Goal: Task Accomplishment & Management: Complete application form

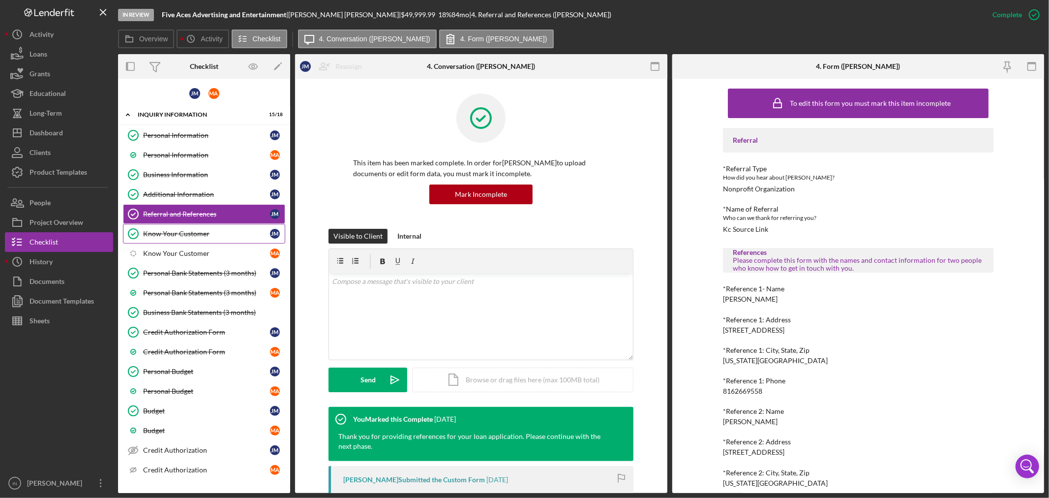
scroll to position [38, 0]
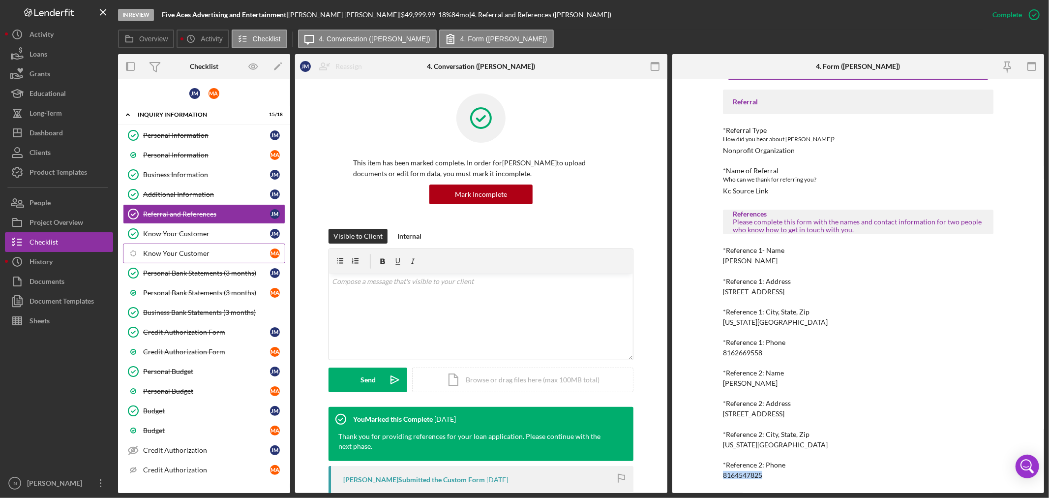
click at [198, 251] on div "Know Your Customer" at bounding box center [206, 253] width 127 height 8
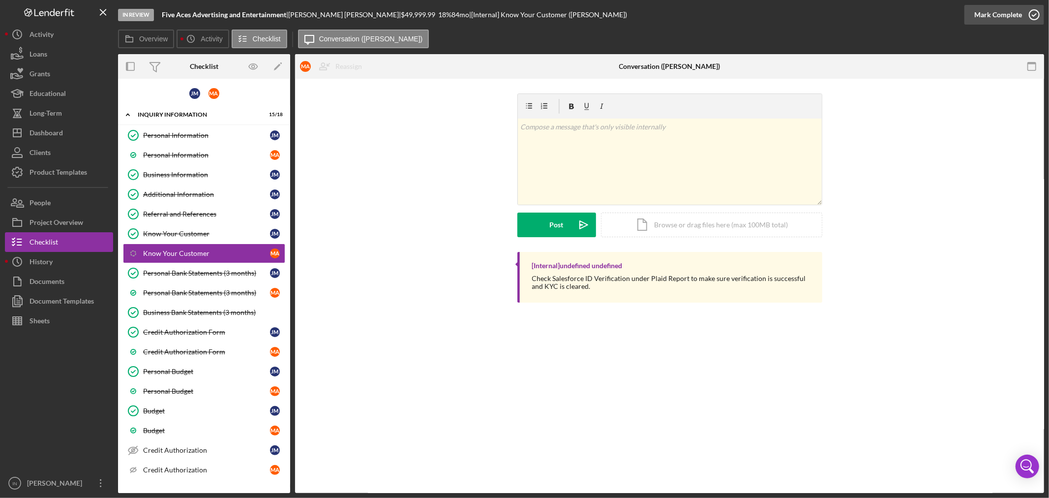
click at [992, 15] on div "Mark Complete" at bounding box center [998, 15] width 48 height 20
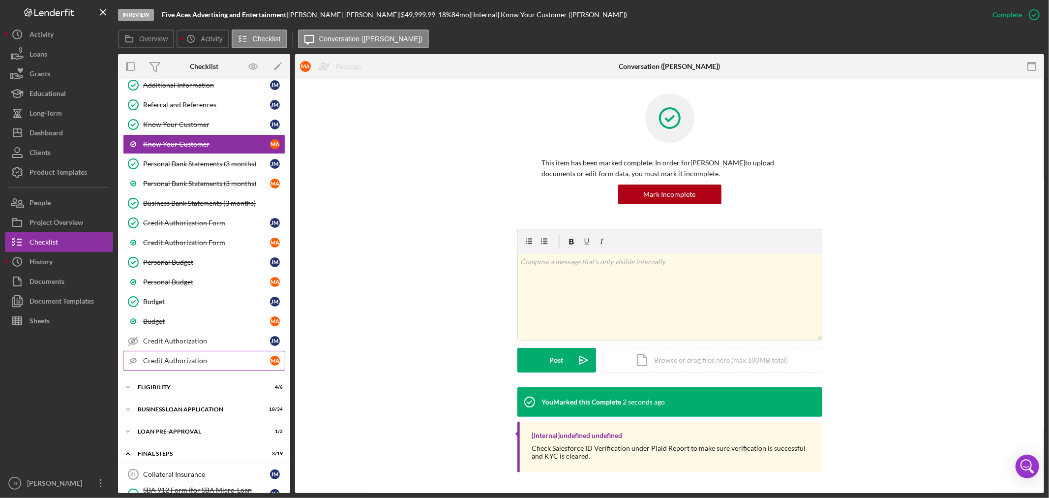
scroll to position [218, 0]
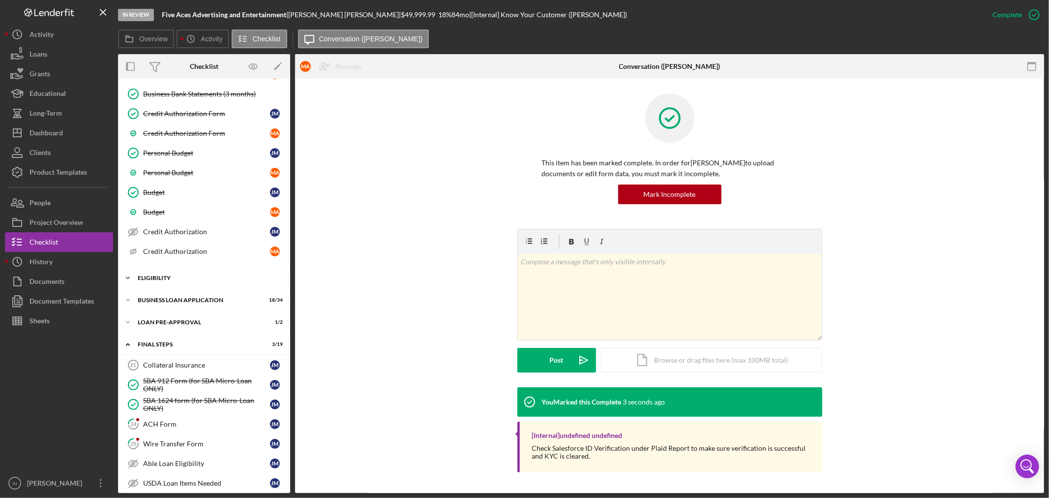
click at [162, 279] on div "ELIGIBILITY" at bounding box center [208, 278] width 140 height 6
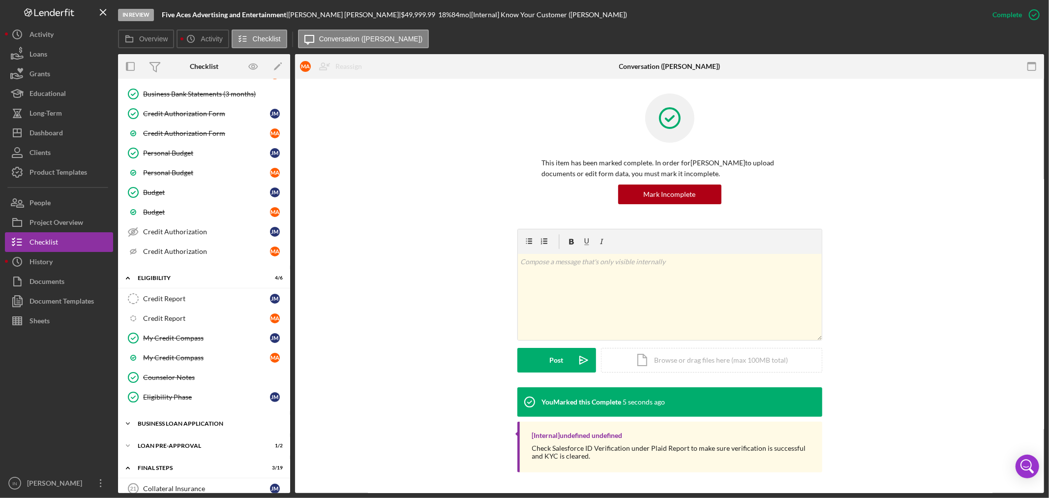
click at [176, 419] on div "Icon/Expander BUSINESS LOAN APPLICATION 18 / 34" at bounding box center [204, 424] width 172 height 20
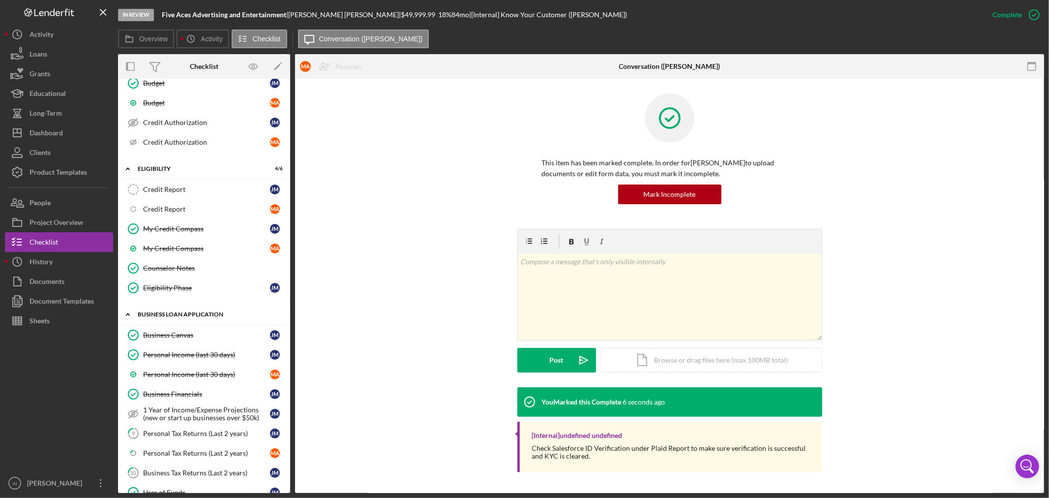
scroll to position [382, 0]
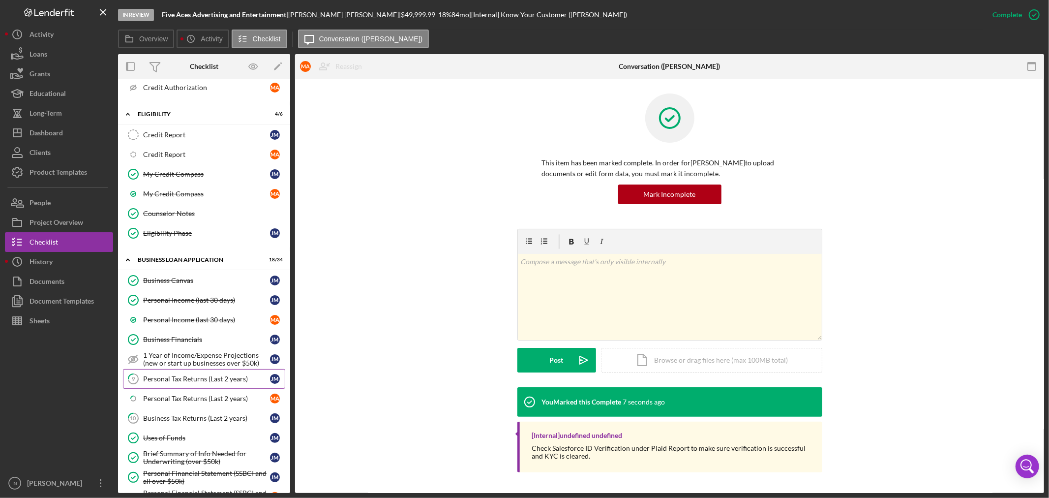
click at [201, 383] on div "Personal Tax Returns (Last 2 years)" at bounding box center [206, 379] width 127 height 8
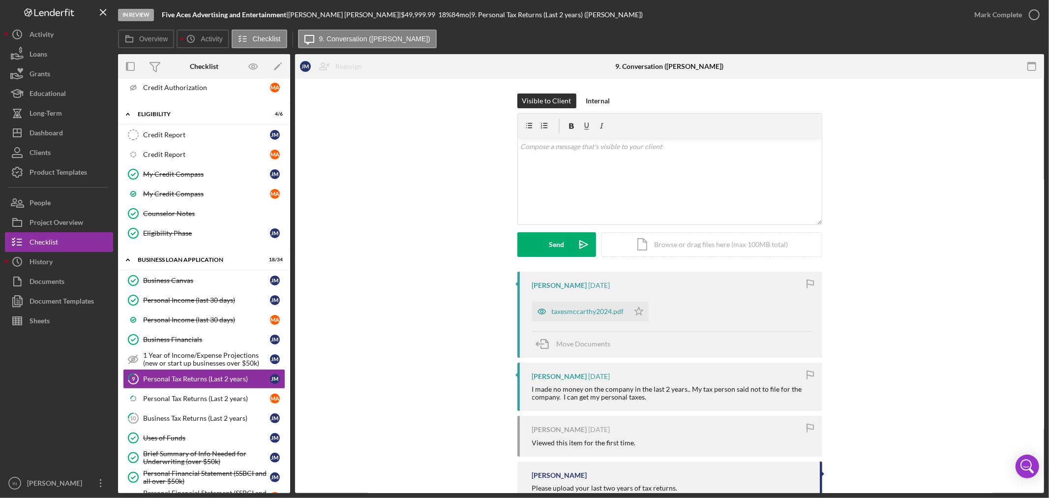
scroll to position [31, 0]
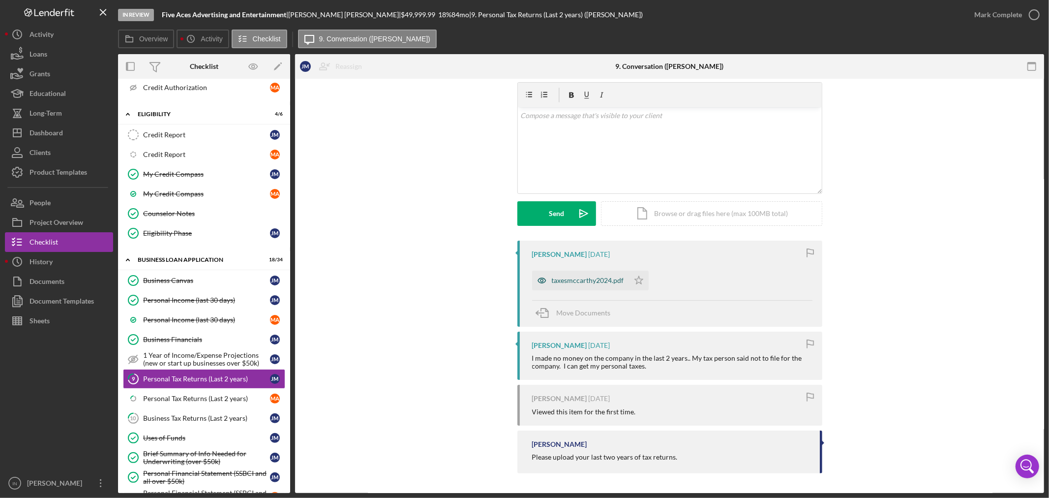
click at [567, 281] on div "taxesmccarthy2024.pdf" at bounding box center [588, 280] width 72 height 8
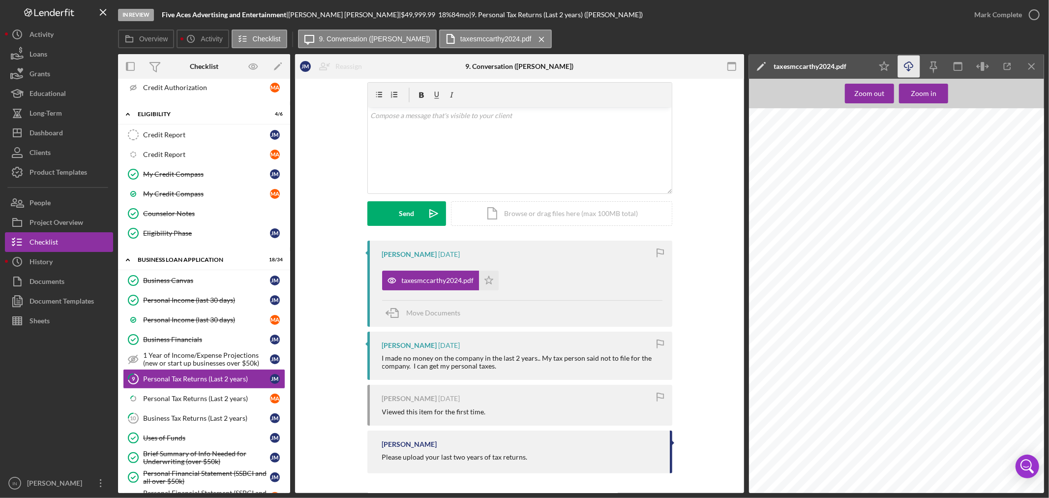
click at [909, 66] on line "button" at bounding box center [909, 67] width 0 height 5
click at [171, 401] on div "Personal Tax Returns (Last 2 years)" at bounding box center [206, 398] width 127 height 8
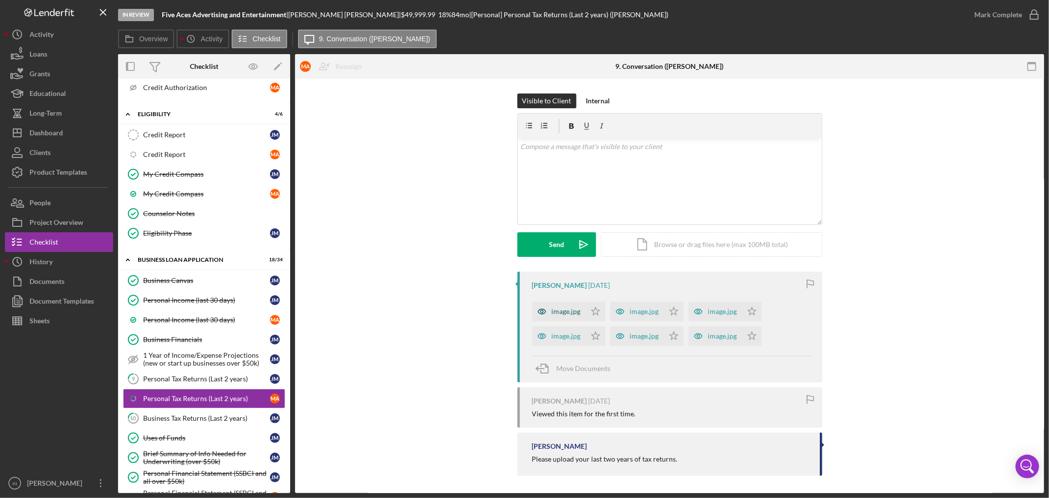
click at [567, 303] on div "image.jpg" at bounding box center [559, 311] width 54 height 20
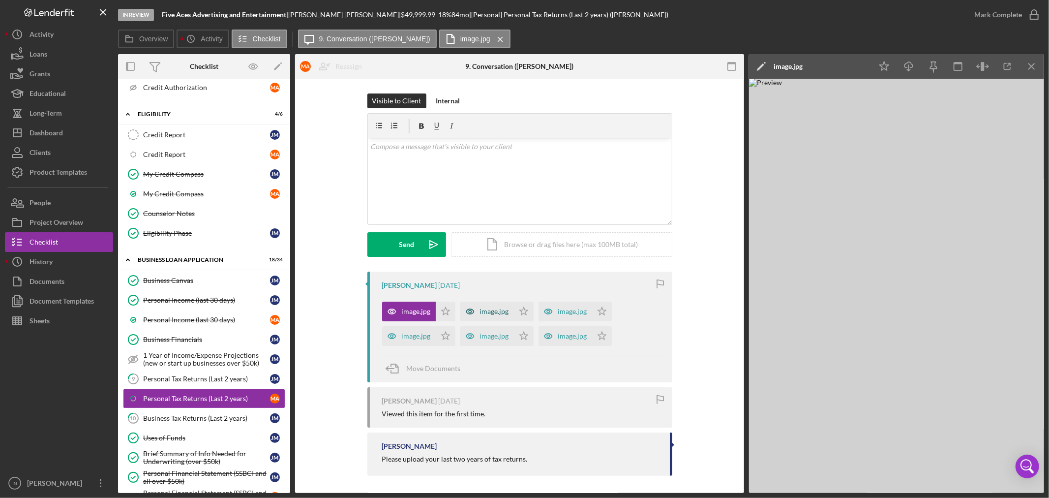
click at [494, 310] on div "image.jpg" at bounding box center [494, 311] width 29 height 8
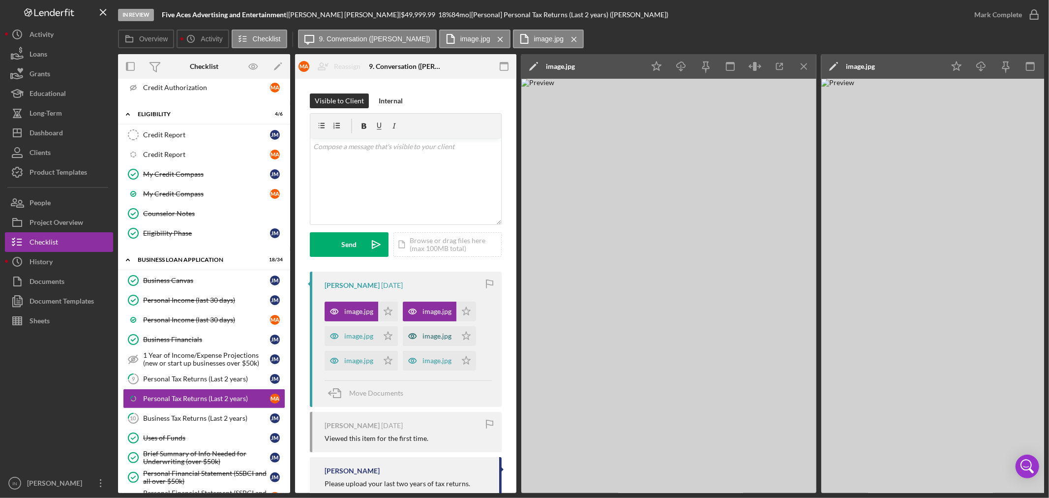
click at [439, 335] on div "image.jpg" at bounding box center [436, 336] width 29 height 8
click at [354, 339] on div "image.jpg" at bounding box center [358, 336] width 29 height 8
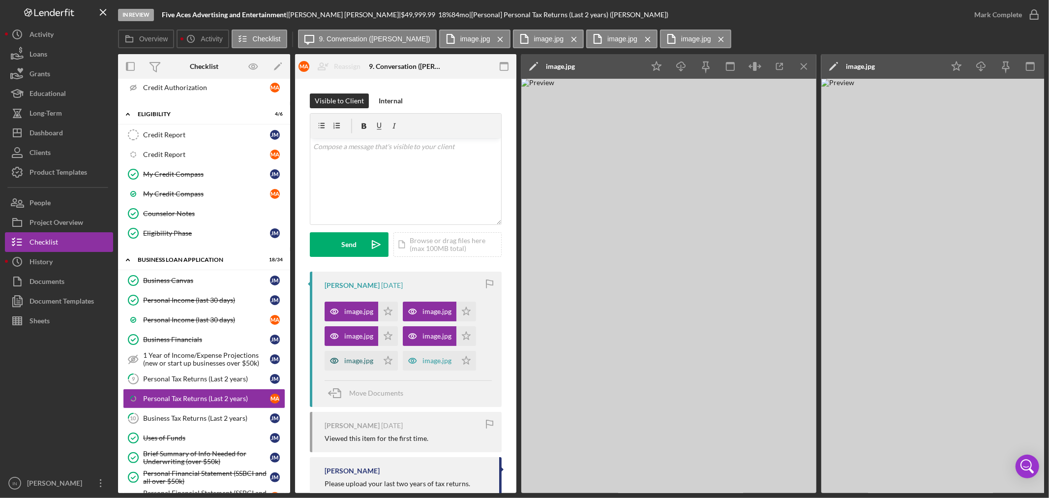
click at [350, 357] on div "image.jpg" at bounding box center [358, 361] width 29 height 8
click at [426, 351] on div "image.jpg" at bounding box center [430, 361] width 54 height 20
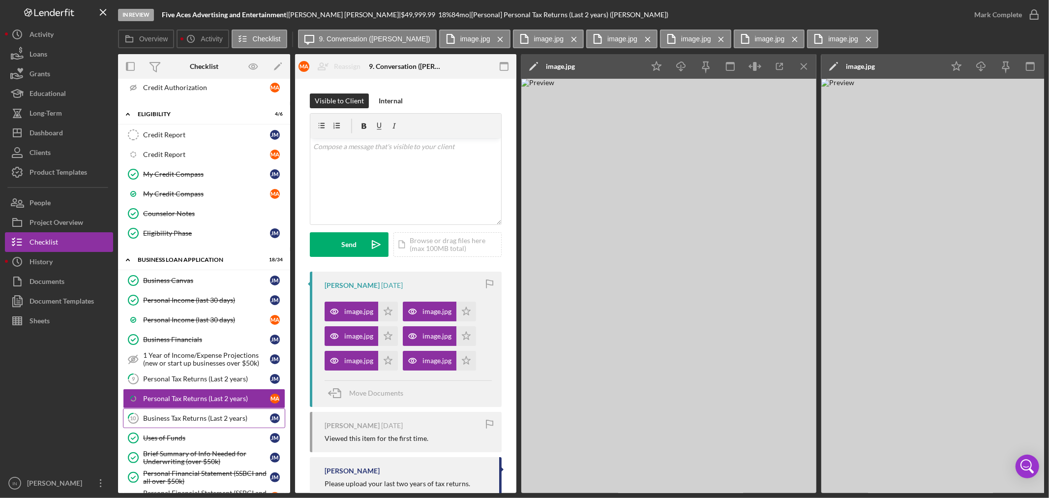
click at [198, 416] on div "Business Tax Returns (Last 2 years)" at bounding box center [206, 418] width 127 height 8
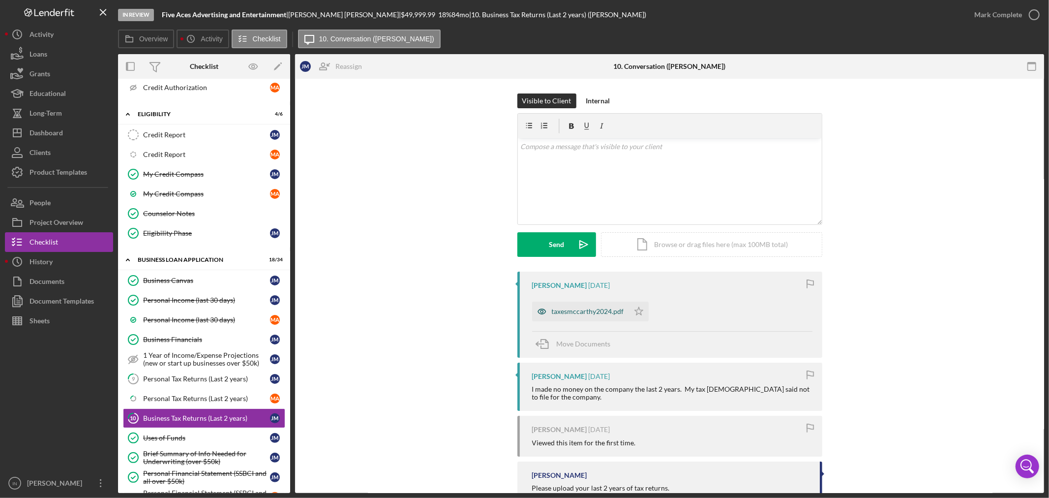
click at [591, 306] on div "taxesmccarthy2024.pdf" at bounding box center [580, 311] width 97 height 20
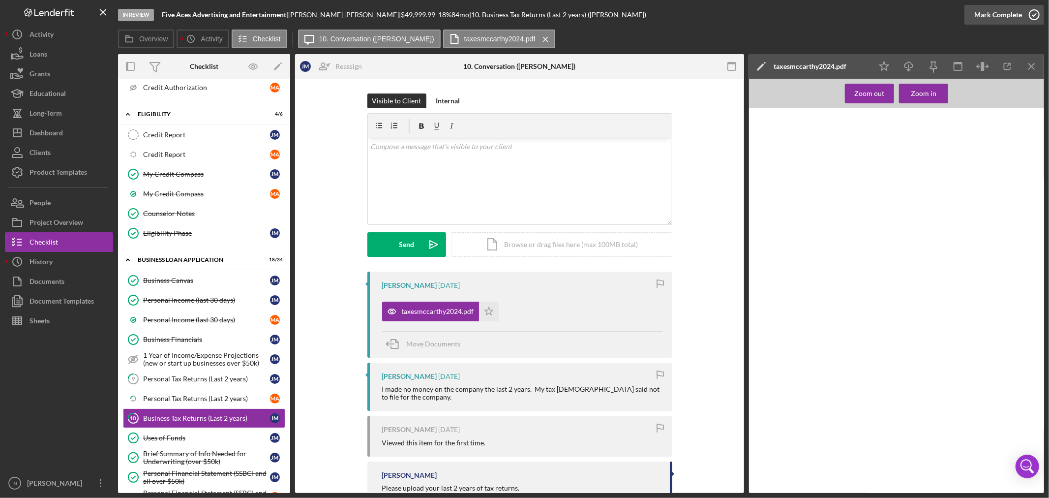
click at [1000, 13] on div "Mark Complete" at bounding box center [998, 15] width 48 height 20
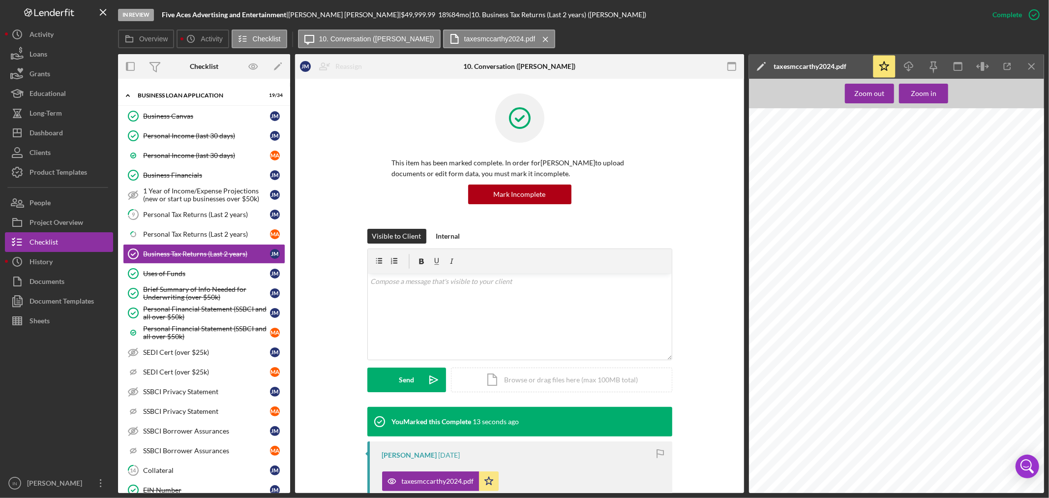
scroll to position [656, 0]
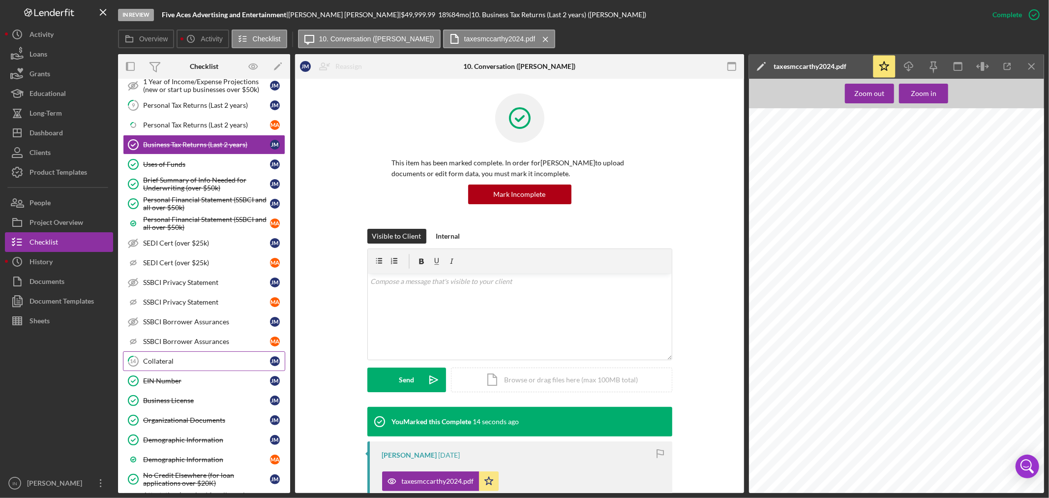
click at [187, 360] on div "Collateral" at bounding box center [206, 361] width 127 height 8
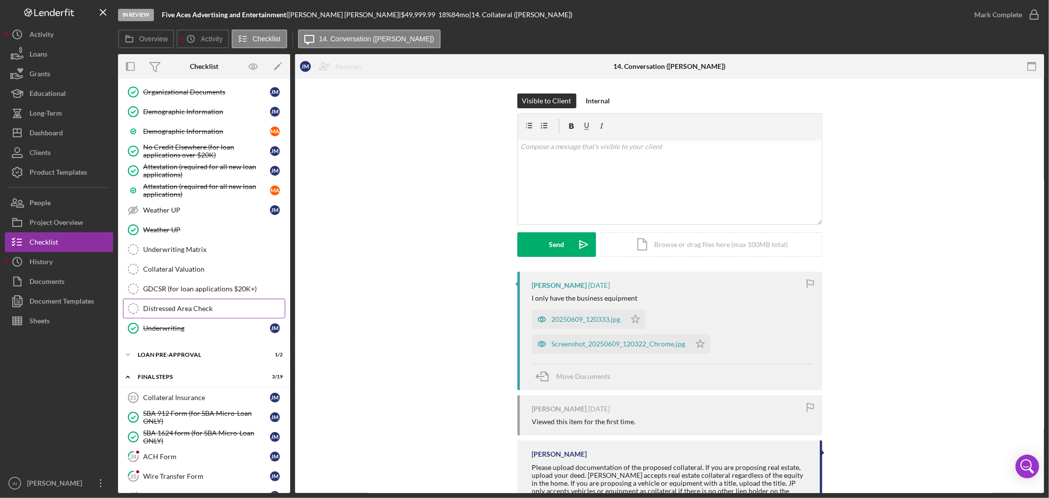
scroll to position [1093, 0]
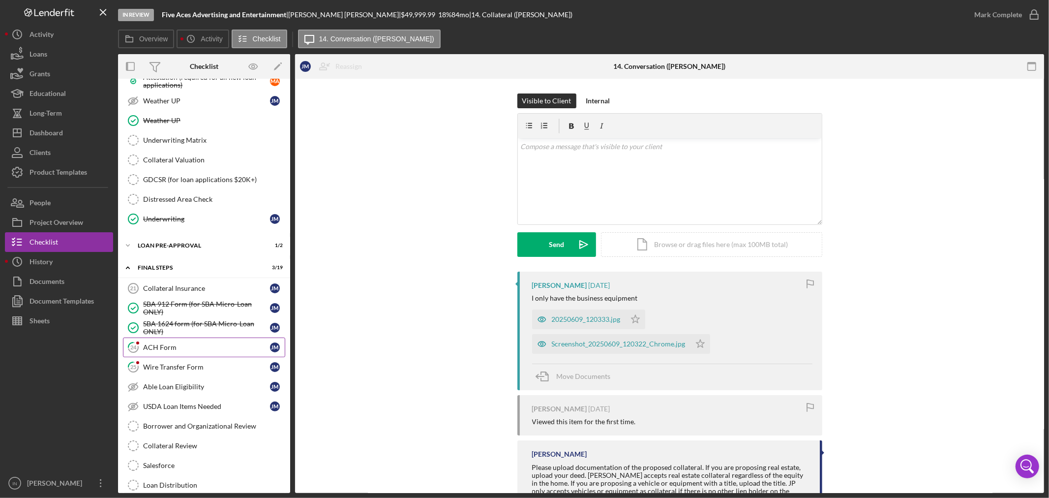
click at [175, 348] on div "ACH Form" at bounding box center [206, 347] width 127 height 8
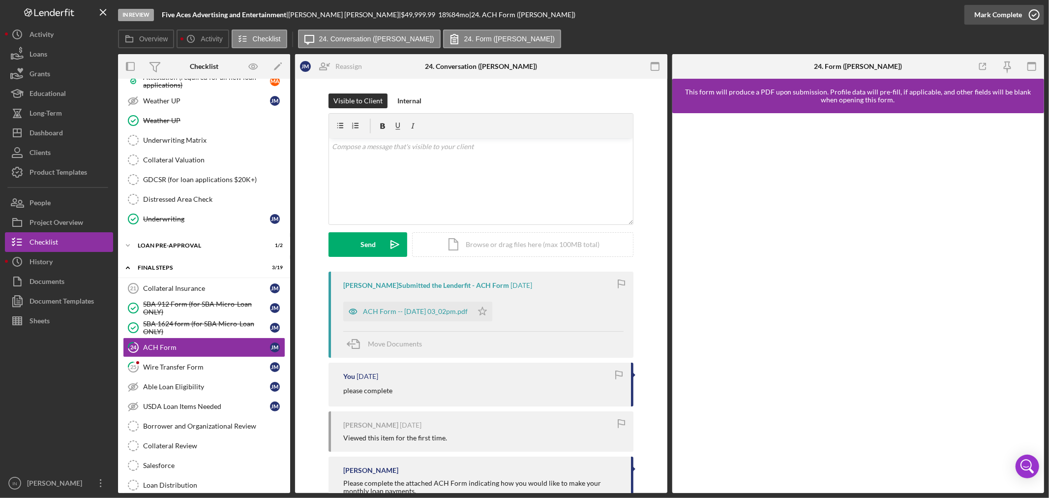
click at [998, 17] on div "Mark Complete" at bounding box center [998, 15] width 48 height 20
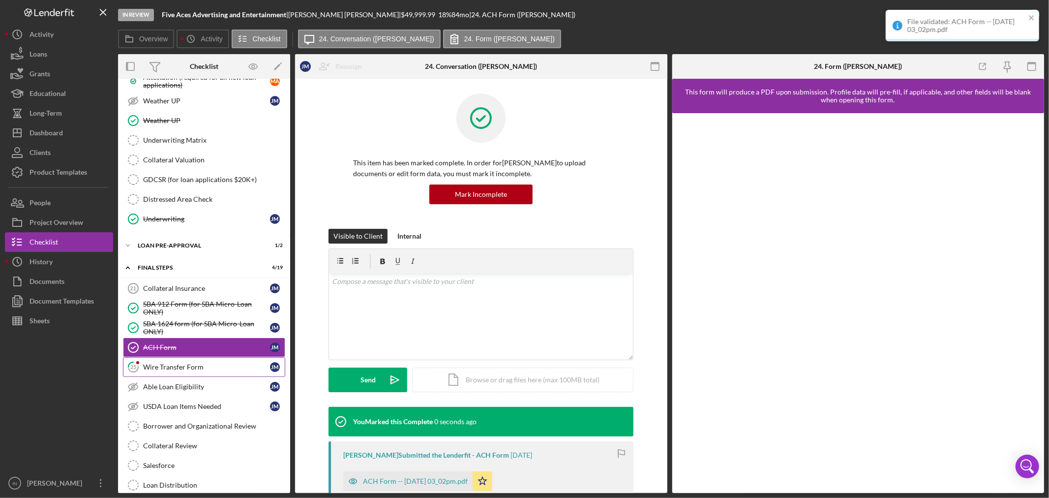
click at [195, 371] on div "Wire Transfer Form" at bounding box center [206, 367] width 127 height 8
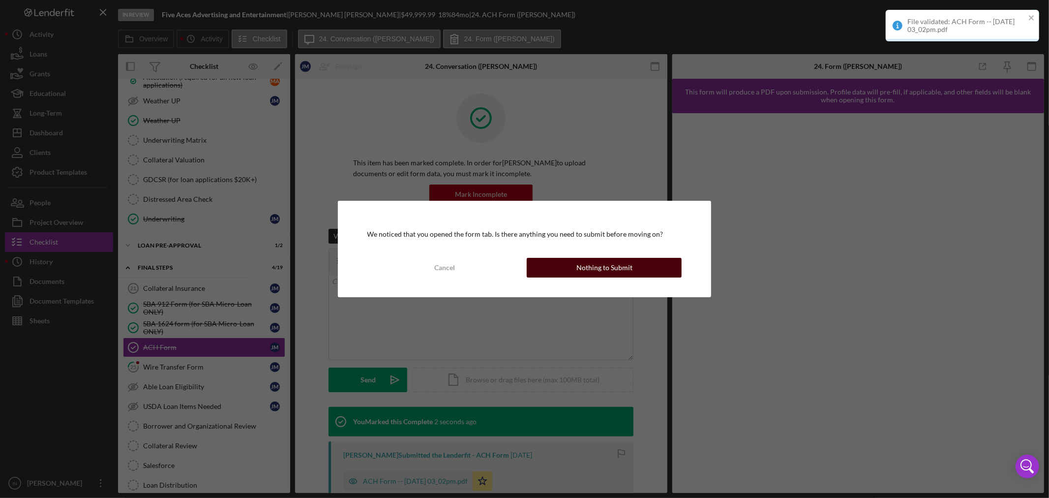
click at [631, 267] on div "Nothing to Submit" at bounding box center [604, 268] width 56 height 20
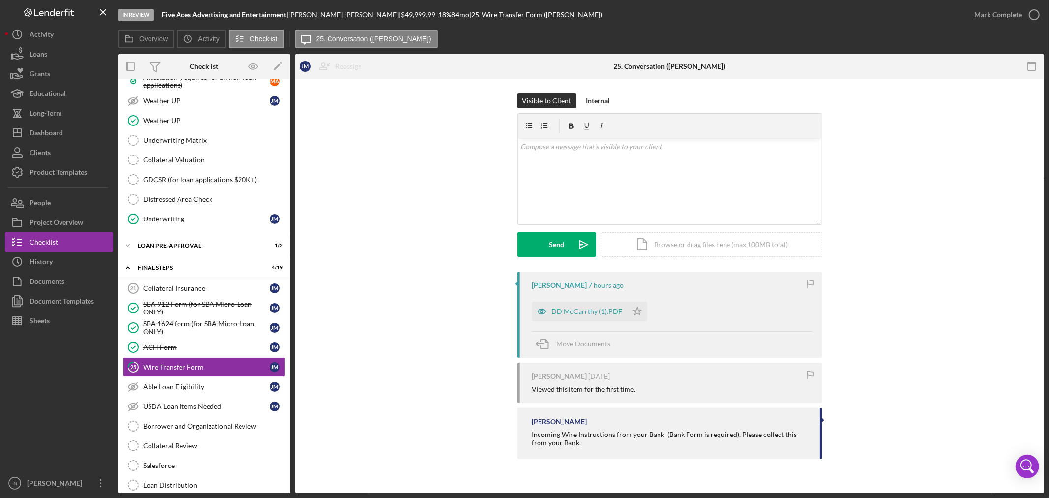
click at [1004, 10] on div "File validated: ACH Form -- [DATE] 03_02pm.pdf" at bounding box center [962, 10] width 157 height 4
click at [1005, 10] on div "Mark Complete" at bounding box center [998, 15] width 48 height 20
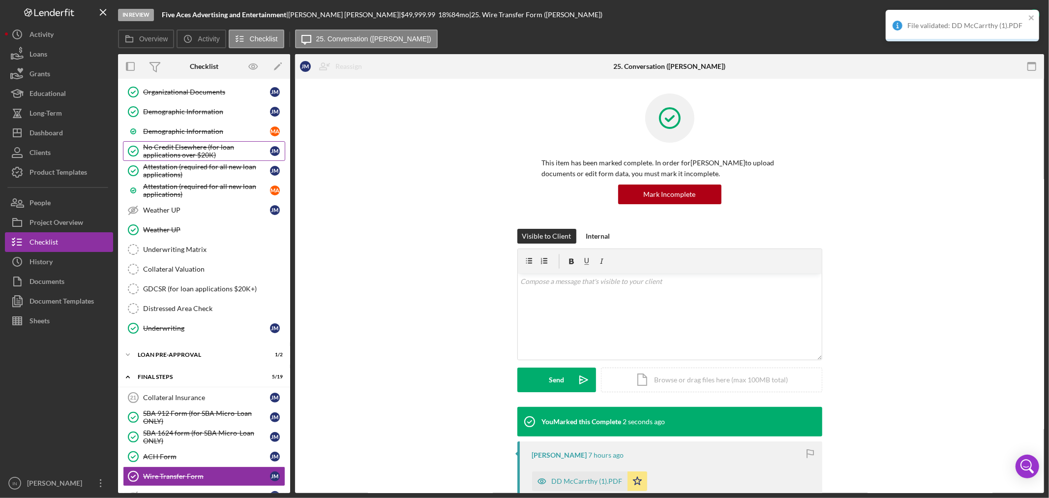
scroll to position [928, 0]
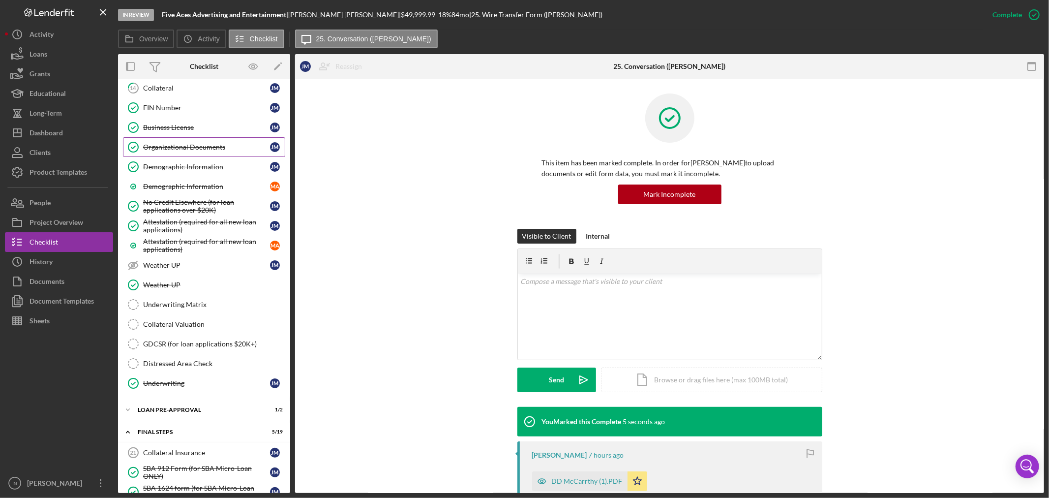
click at [175, 150] on div "Organizational Documents" at bounding box center [206, 147] width 127 height 8
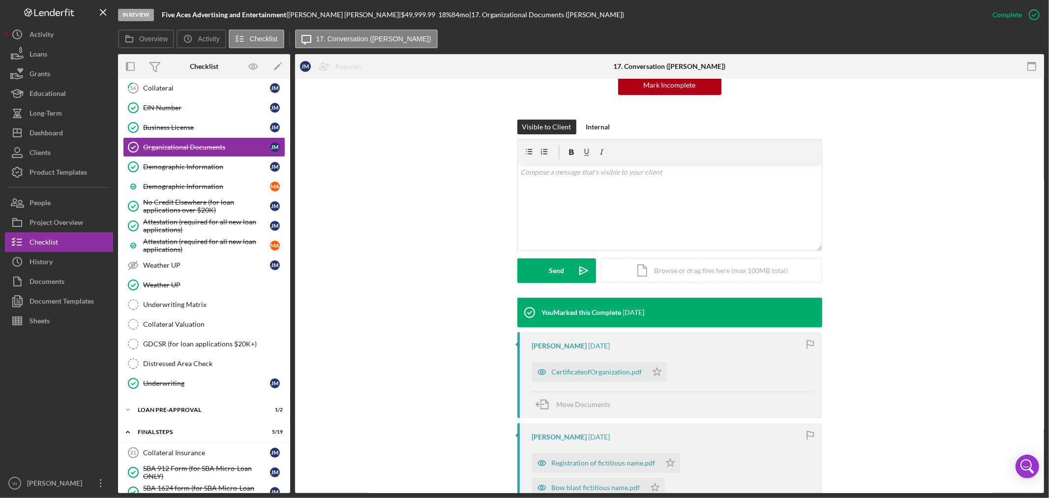
scroll to position [218, 0]
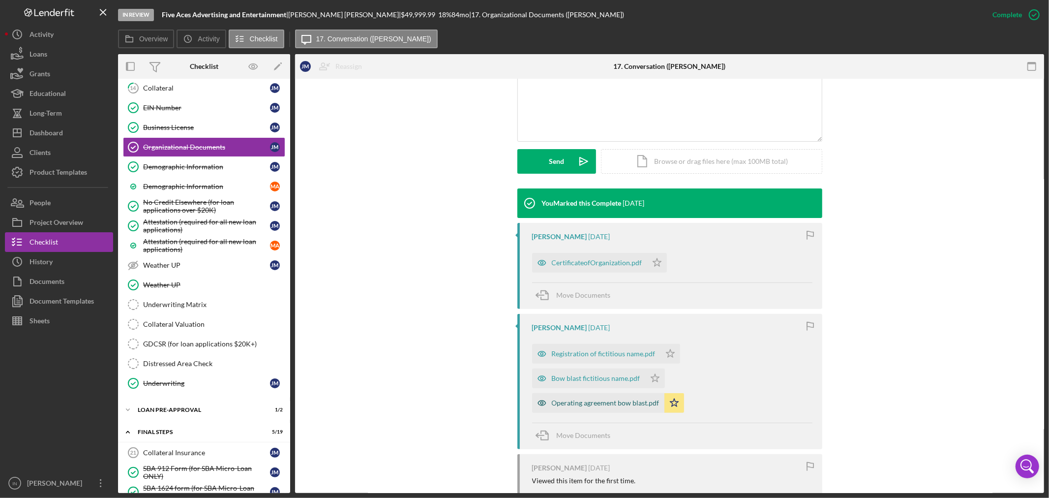
click at [614, 400] on div "Operating agreement bow blast.pdf" at bounding box center [606, 403] width 108 height 8
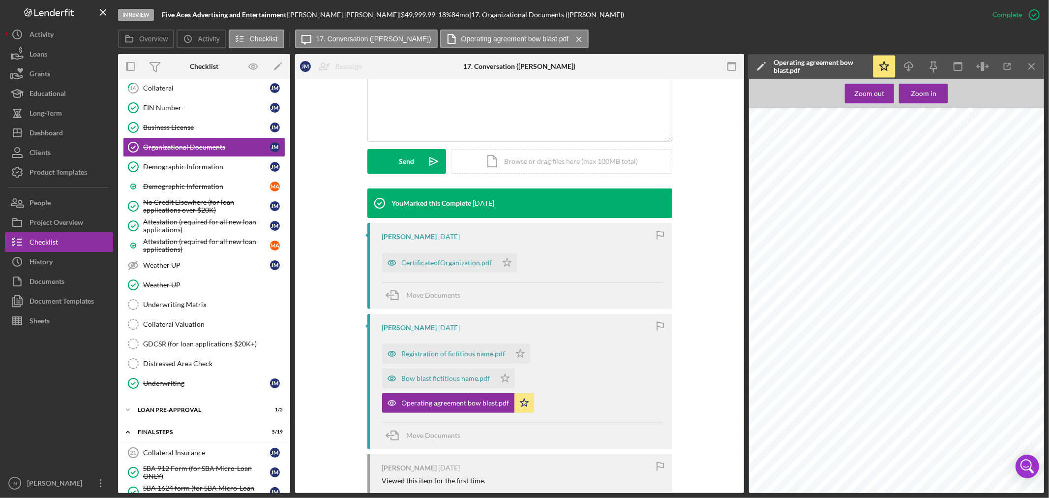
scroll to position [18875, 0]
click at [200, 348] on div "GDCSR (for loan applications $20K+)" at bounding box center [214, 344] width 142 height 8
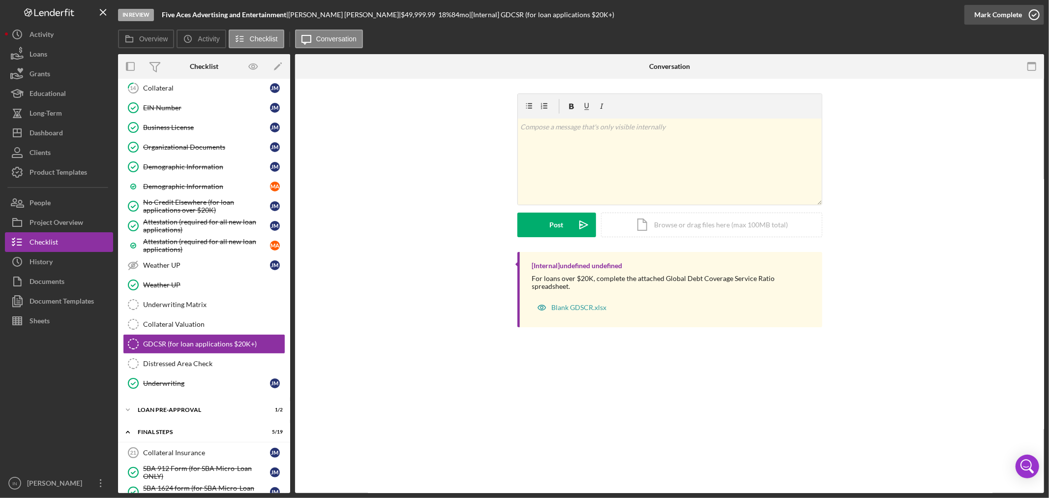
click at [999, 11] on div "Mark Complete" at bounding box center [998, 15] width 48 height 20
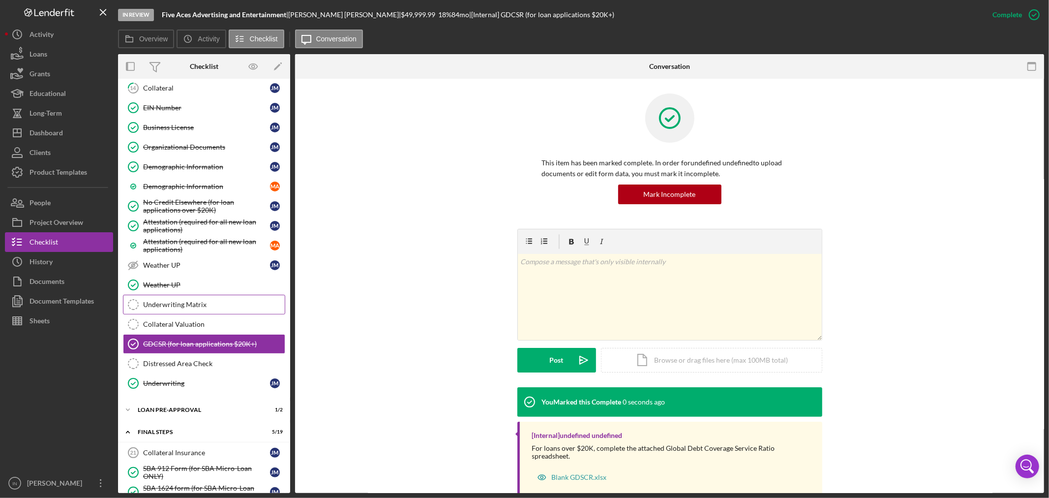
click at [203, 307] on div "Underwriting Matrix" at bounding box center [214, 304] width 142 height 8
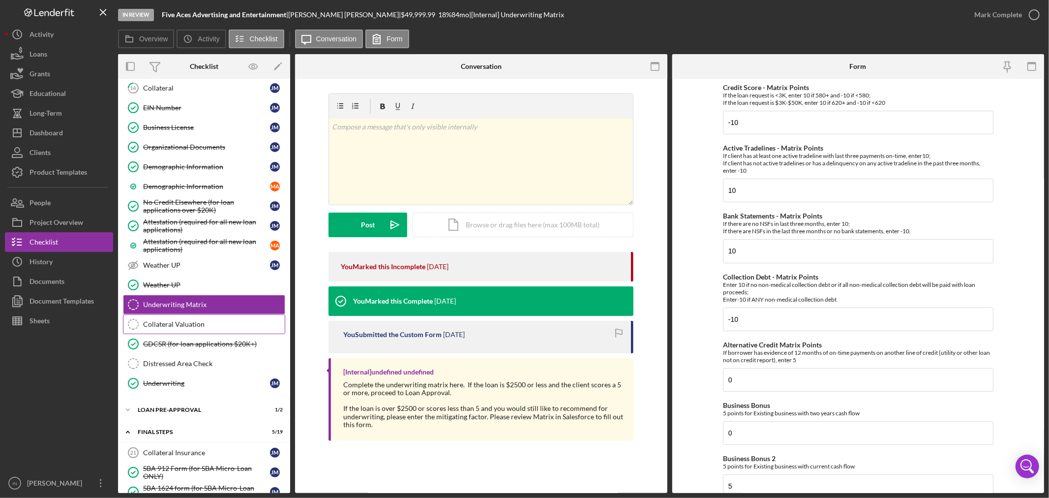
click at [199, 328] on div "Collateral Valuation" at bounding box center [214, 324] width 142 height 8
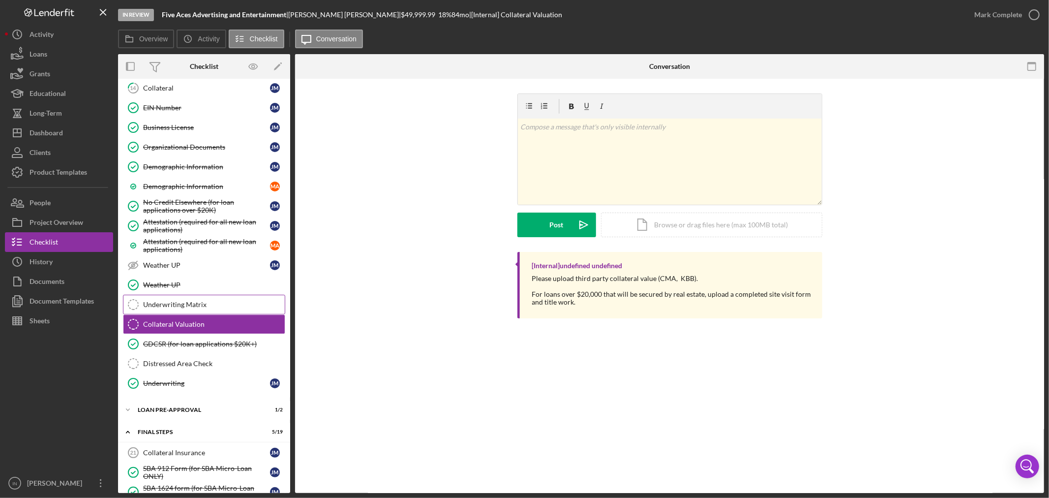
click at [171, 308] on div "Underwriting Matrix" at bounding box center [214, 304] width 142 height 8
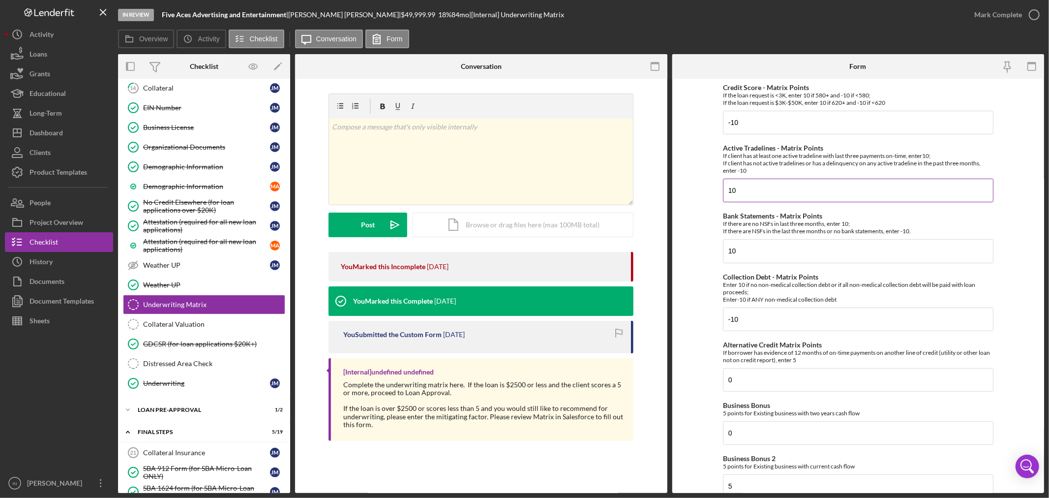
click at [725, 189] on input "10" at bounding box center [858, 191] width 270 height 24
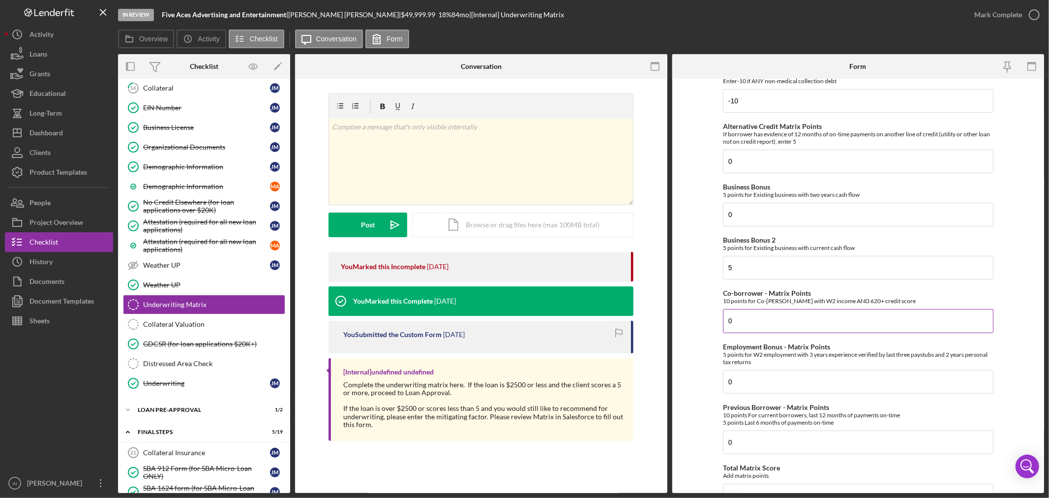
scroll to position [273, 0]
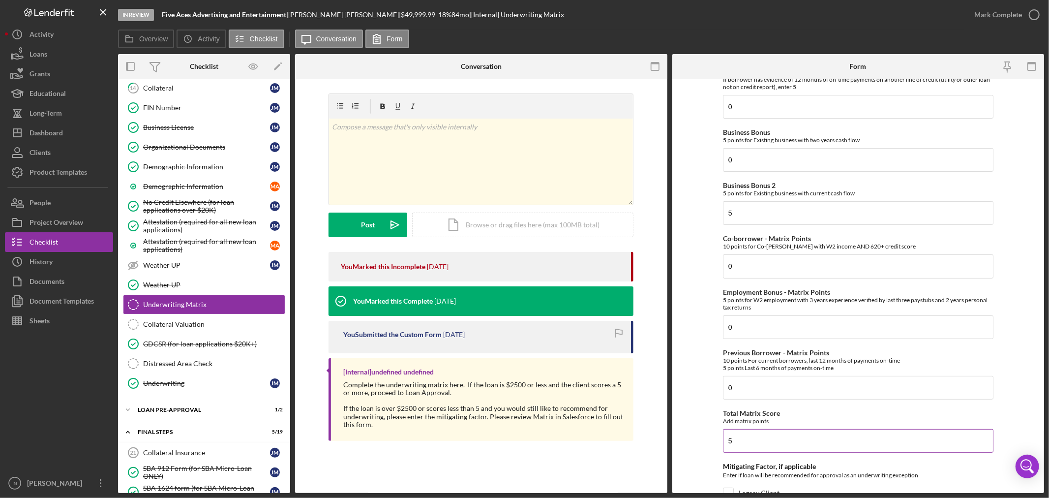
type input "-10"
click at [727, 440] on input "5" at bounding box center [858, 441] width 270 height 24
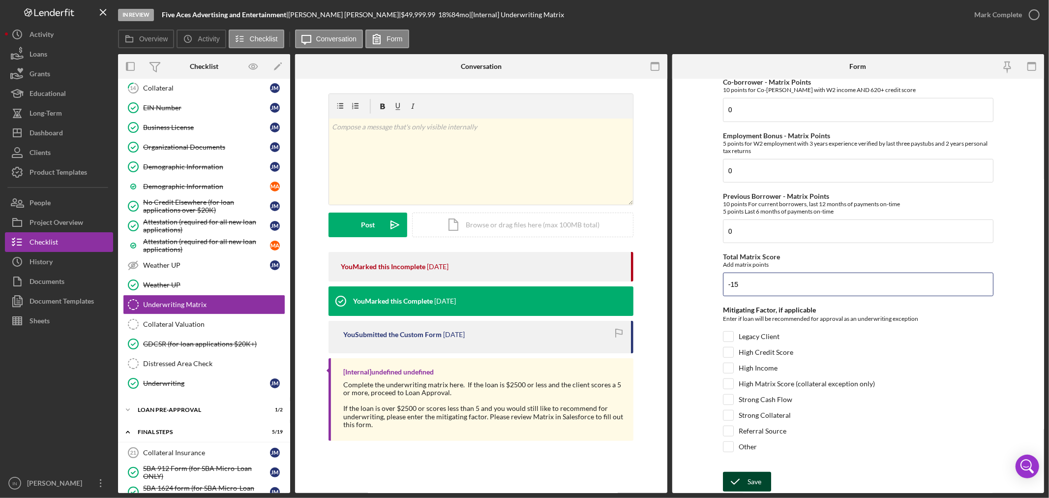
type input "-15"
click at [755, 481] on div "Save" at bounding box center [755, 482] width 14 height 20
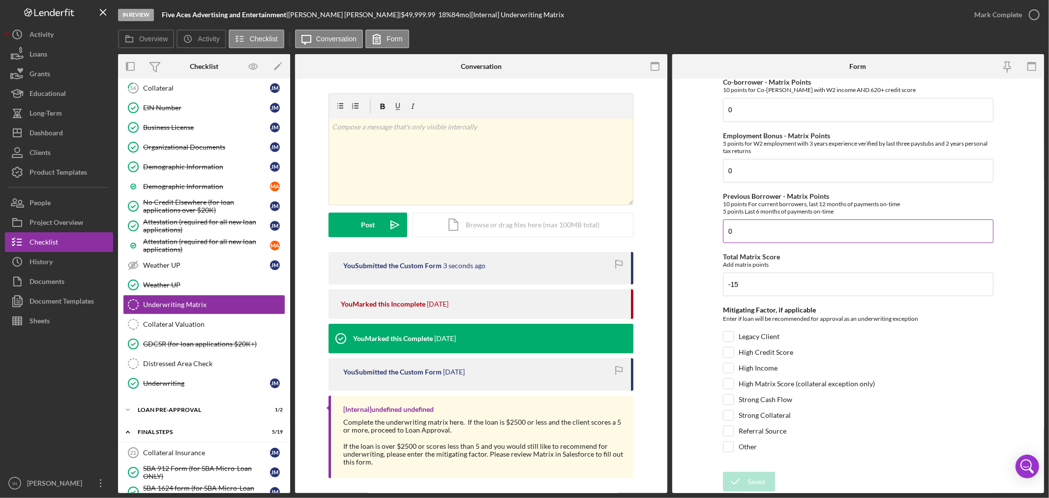
scroll to position [322, 0]
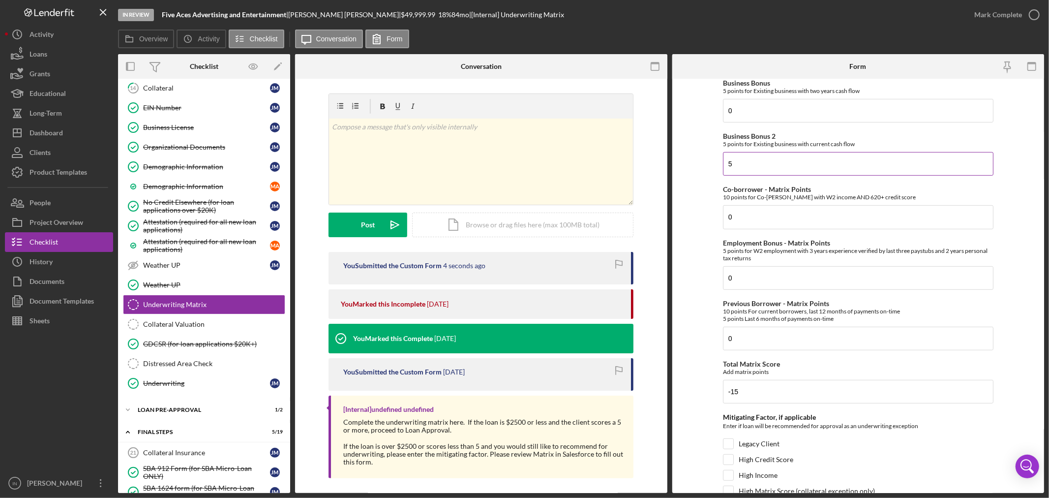
click at [765, 171] on input "5" at bounding box center [858, 164] width 270 height 24
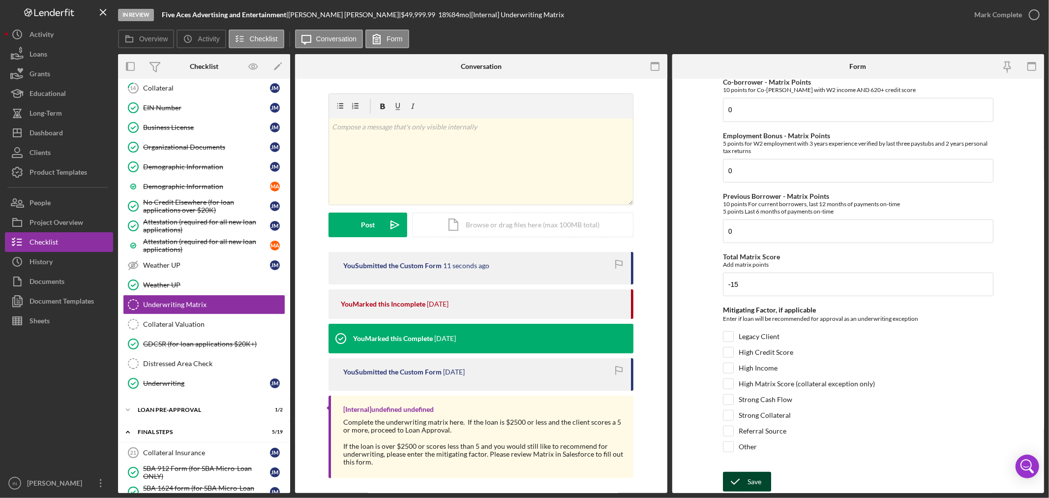
type input "0"
click at [749, 480] on div "Save" at bounding box center [755, 482] width 14 height 20
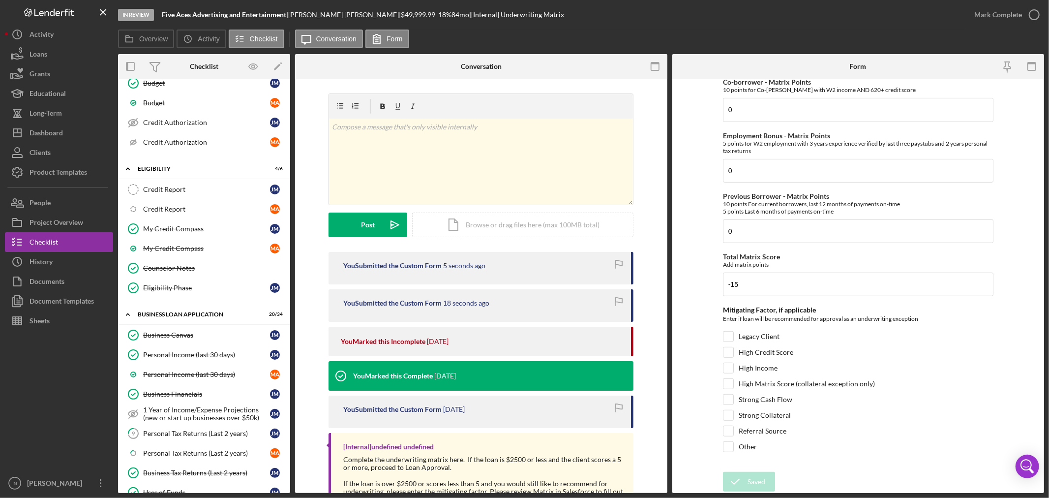
scroll to position [492, 0]
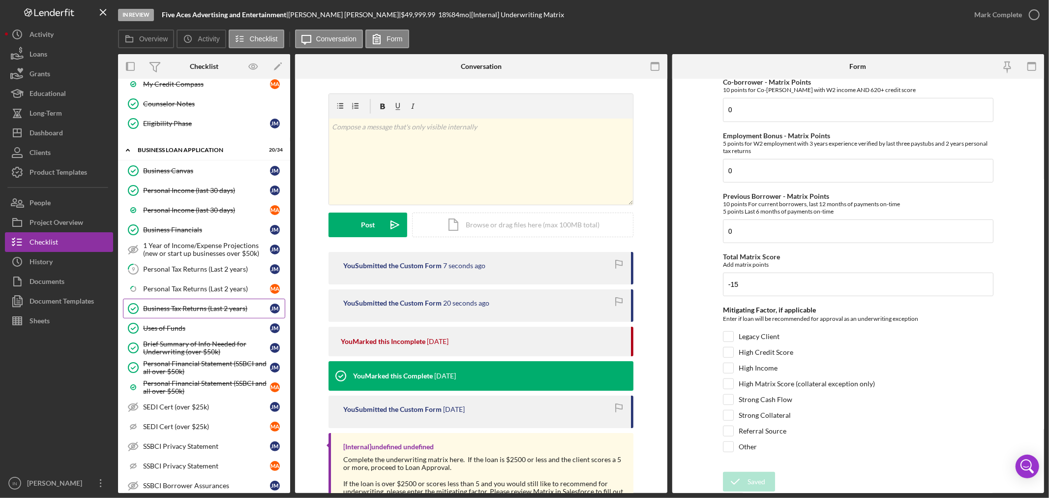
click at [183, 310] on div "Business Tax Returns (Last 2 years)" at bounding box center [206, 308] width 127 height 8
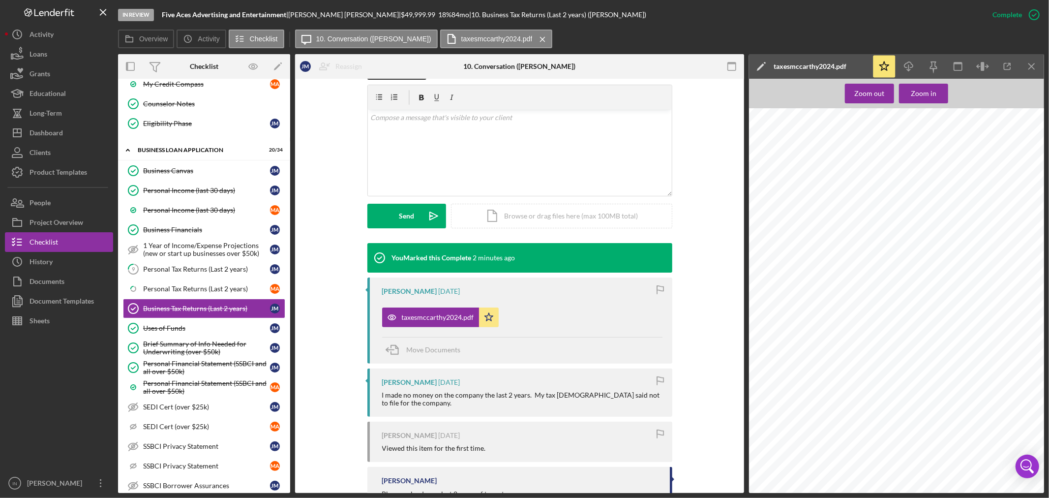
scroll to position [13825, 0]
click at [192, 282] on link "Icon/Checklist Item Sub Partial Personal Tax Returns (Last 2 years) M A" at bounding box center [204, 289] width 162 height 20
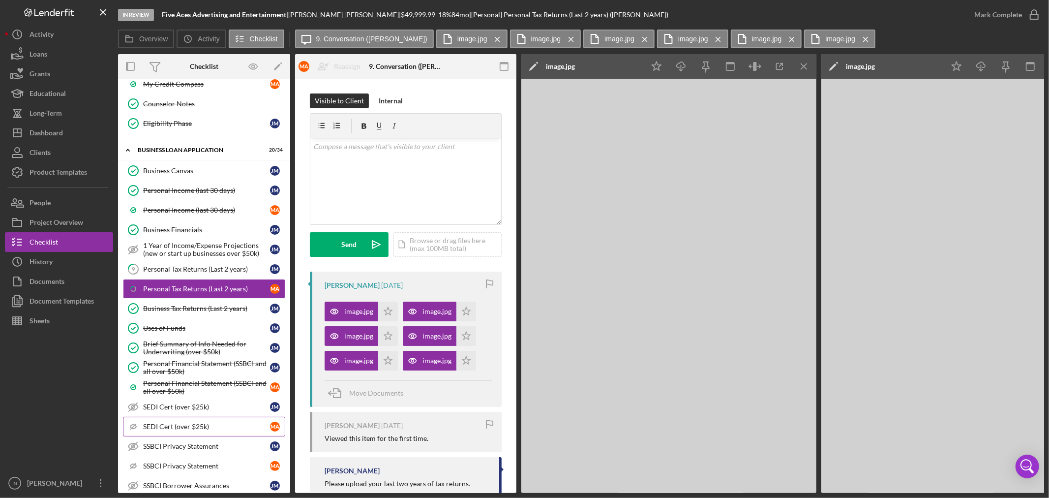
scroll to position [656, 0]
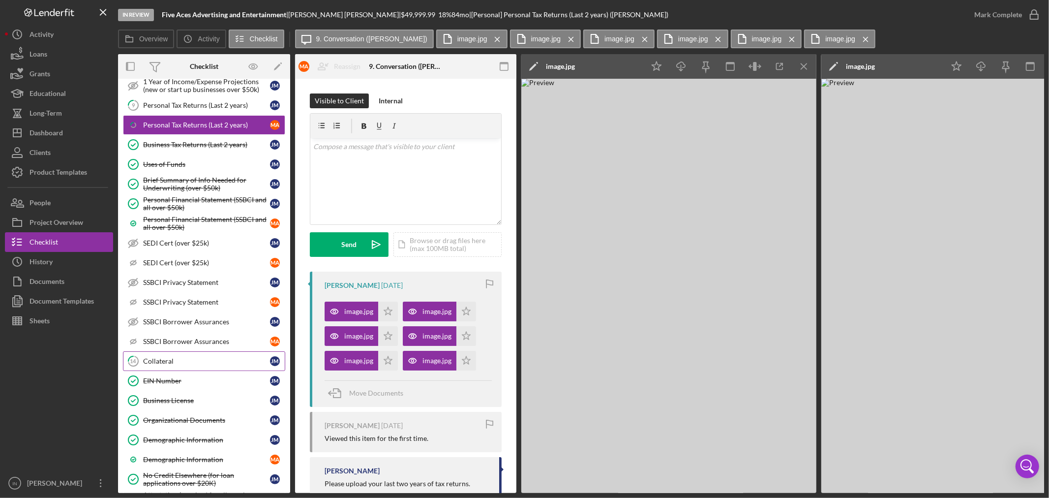
click at [192, 364] on div "Collateral" at bounding box center [206, 361] width 127 height 8
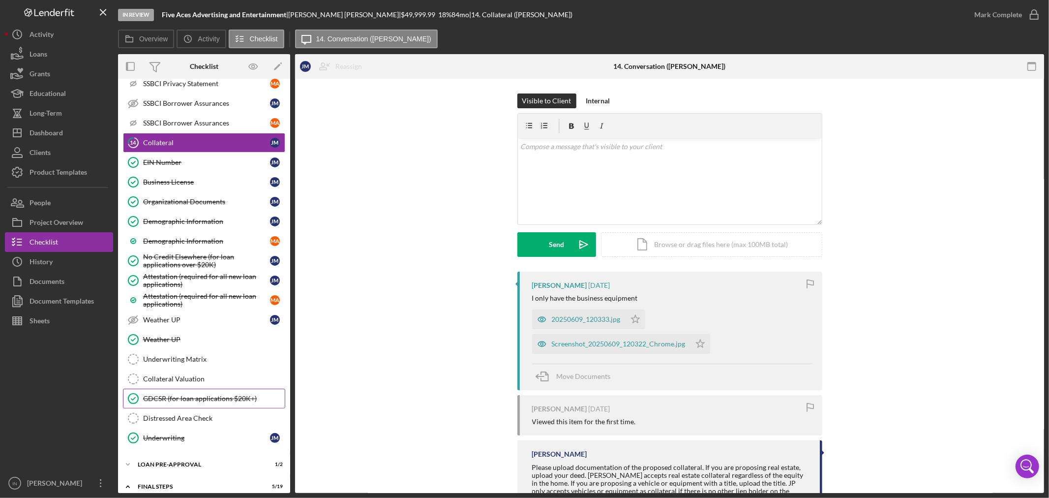
scroll to position [984, 0]
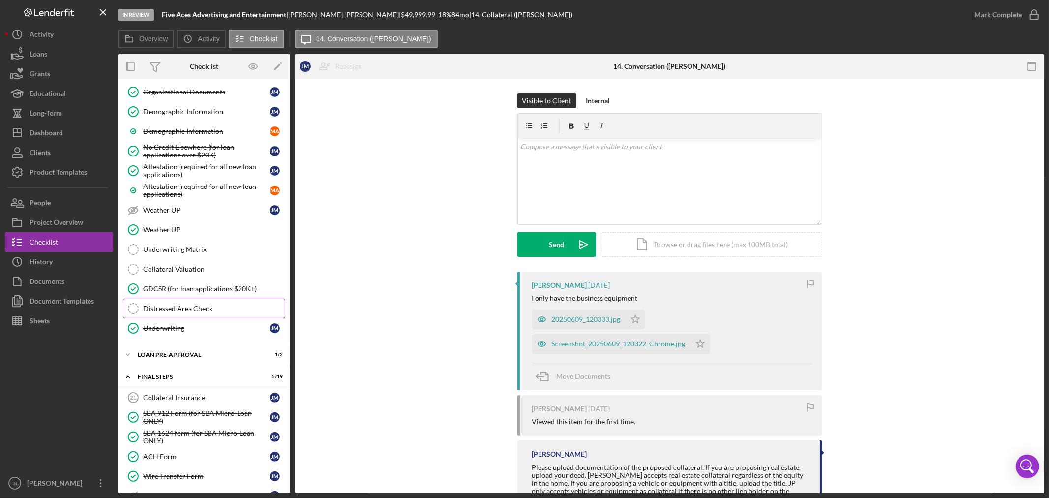
click at [201, 311] on div "Distressed Area Check" at bounding box center [214, 308] width 142 height 8
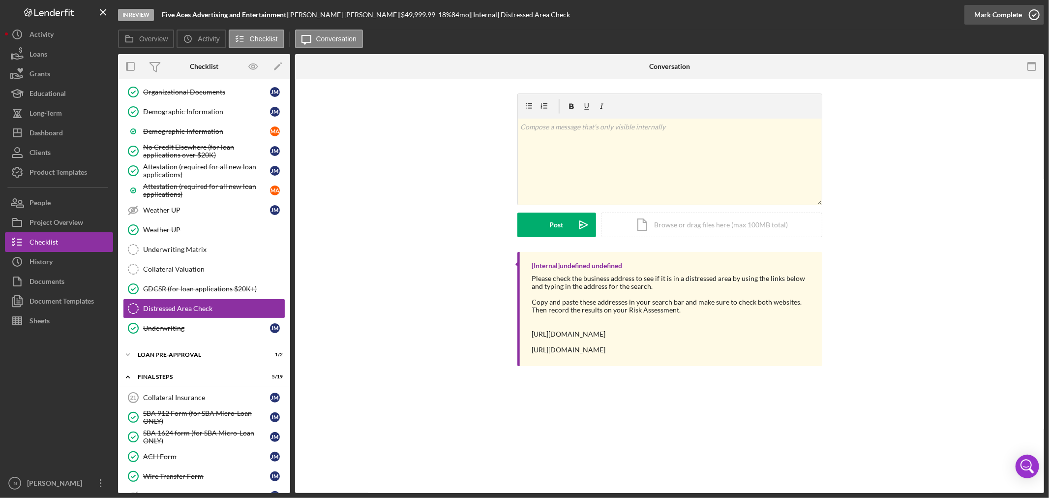
click at [985, 11] on div "Mark Complete" at bounding box center [998, 15] width 48 height 20
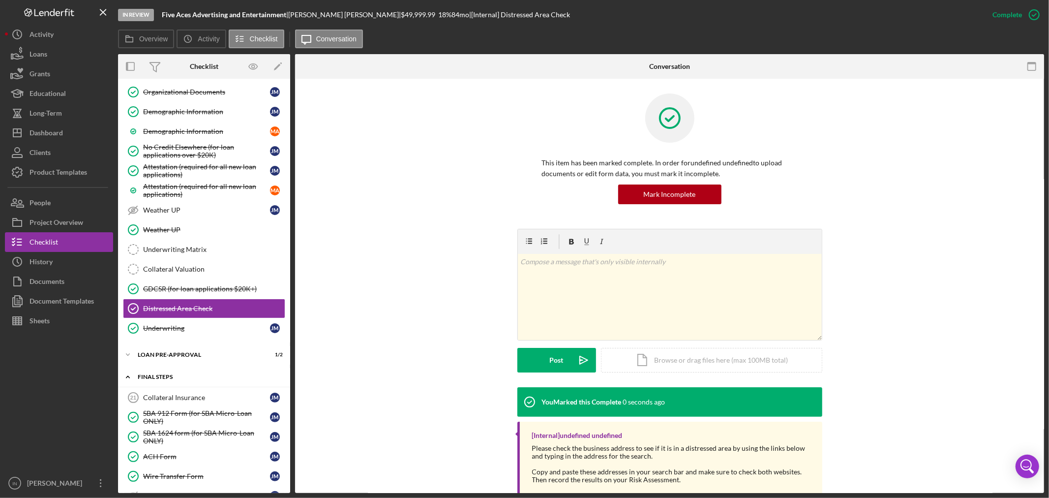
scroll to position [1093, 0]
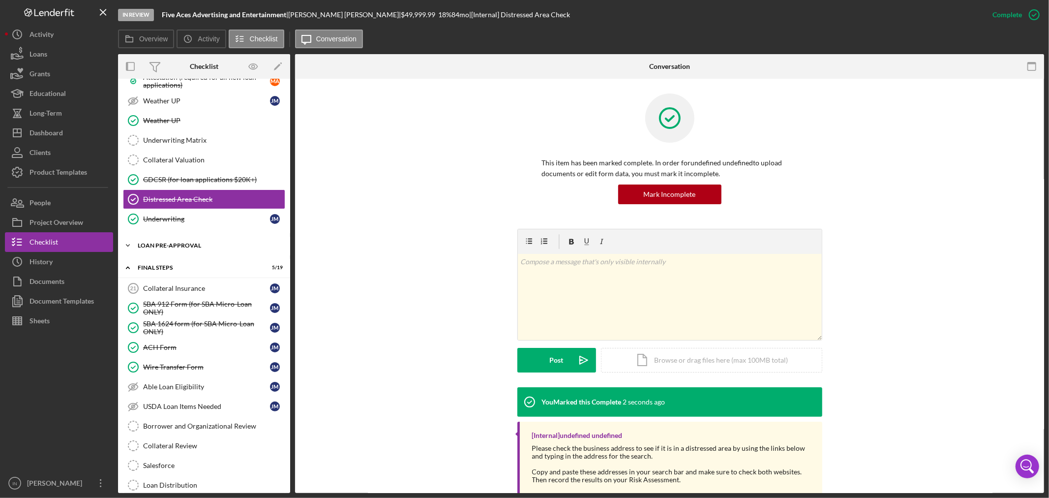
click at [200, 241] on div "Icon/Expander LOAN PRE-APPROVAL 1 / 2" at bounding box center [204, 246] width 172 height 20
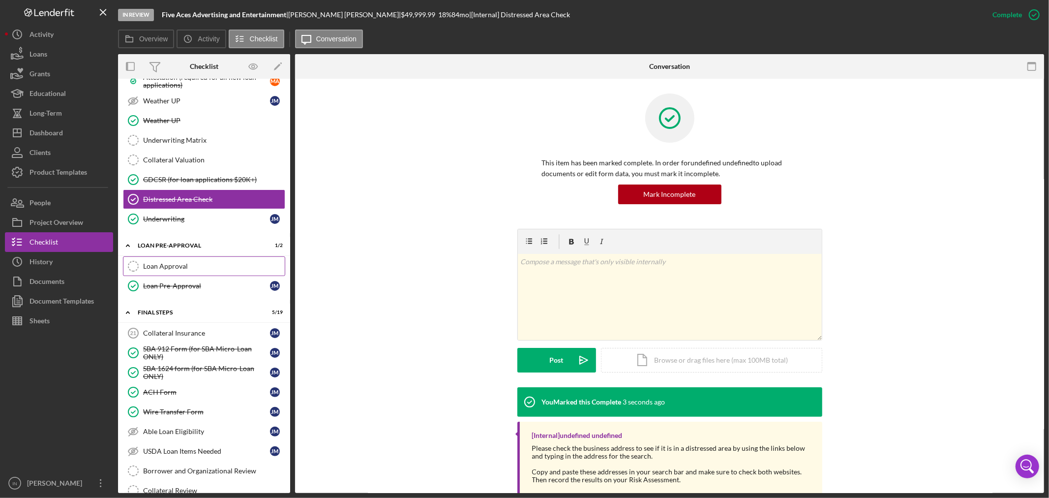
click at [179, 269] on div "Loan Approval" at bounding box center [214, 266] width 142 height 8
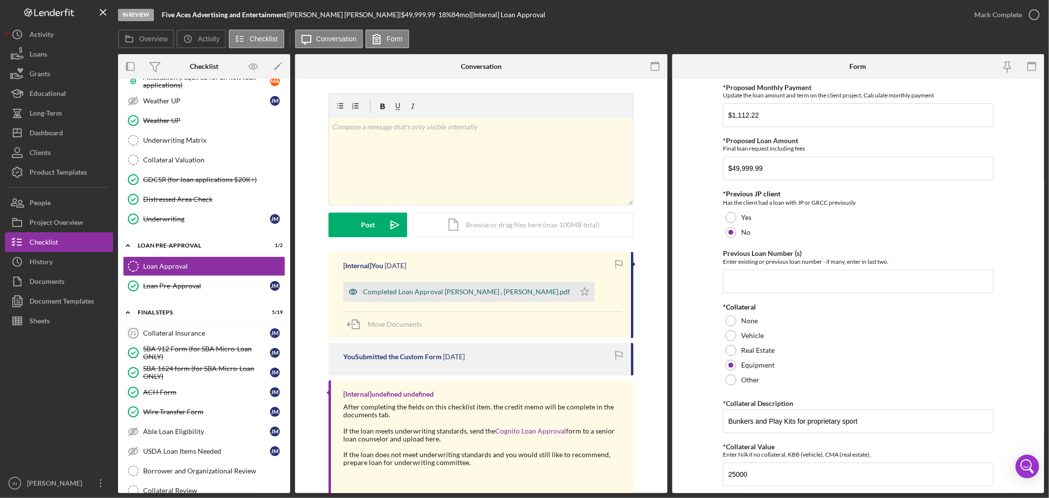
click at [411, 286] on div "Completed Loan Approval [PERSON_NAME] , [PERSON_NAME].pdf" at bounding box center [459, 292] width 232 height 20
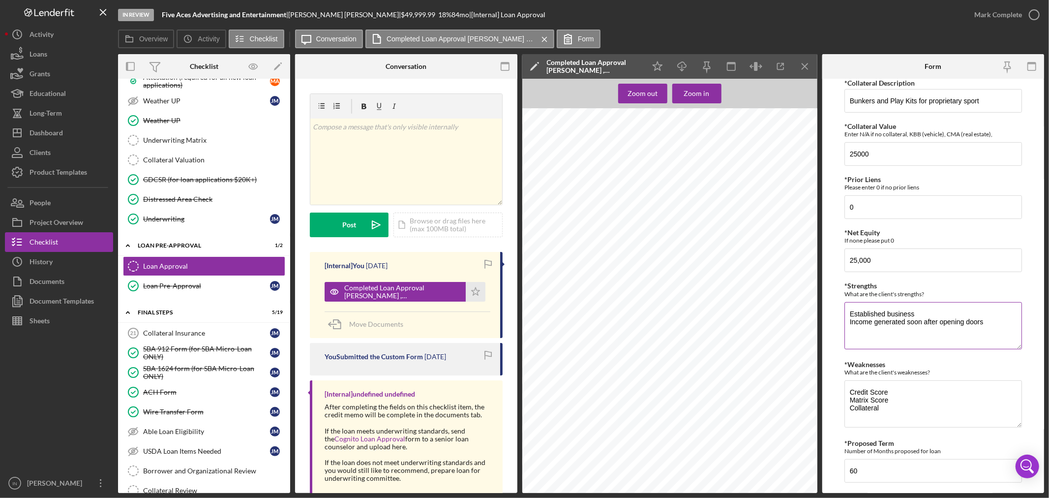
scroll to position [355, 0]
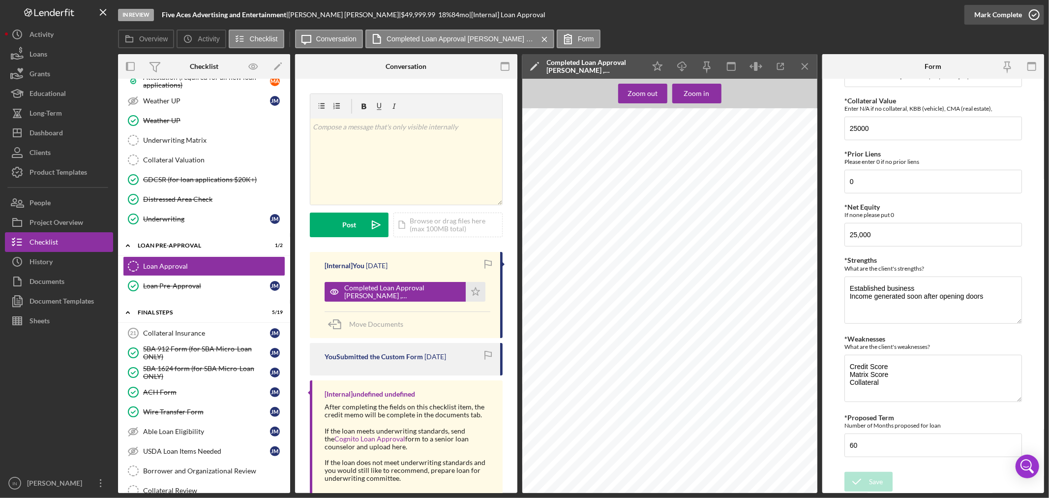
click at [1009, 15] on div "Mark Complete" at bounding box center [998, 15] width 48 height 20
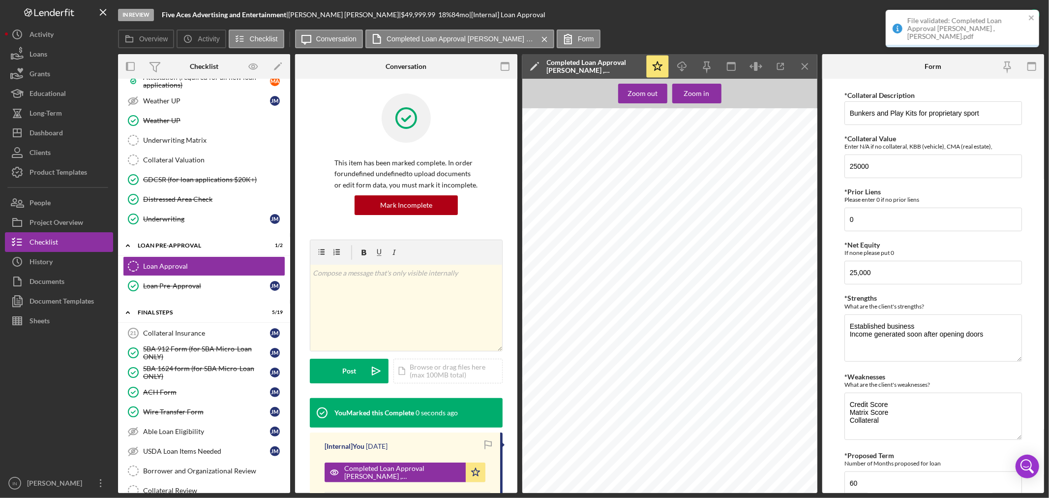
scroll to position [394, 0]
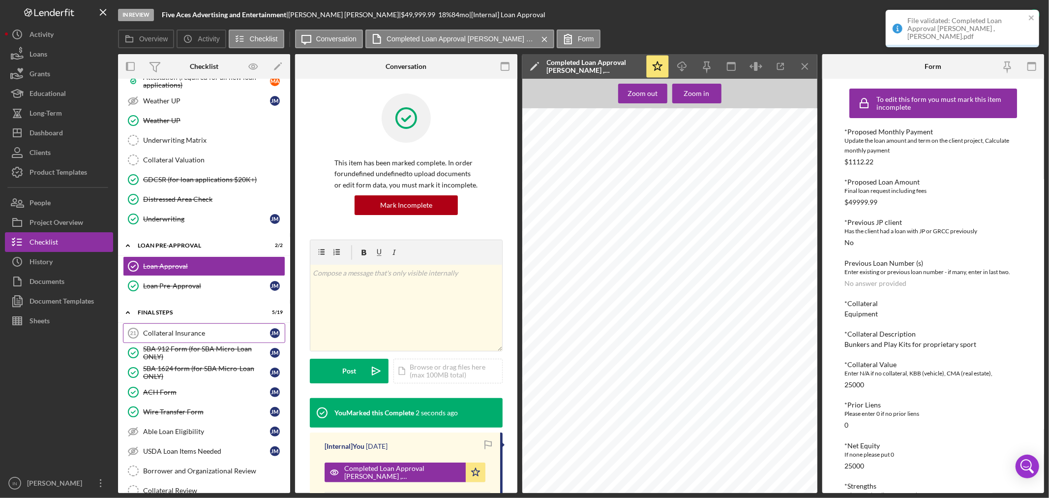
click at [203, 337] on div "Collateral Insurance" at bounding box center [206, 333] width 127 height 8
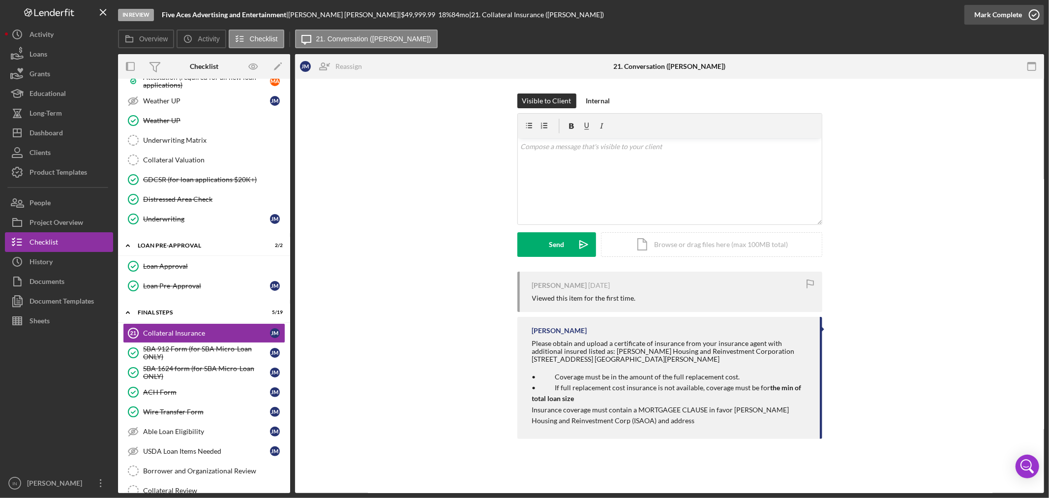
click at [985, 16] on div "Mark Complete" at bounding box center [998, 15] width 48 height 20
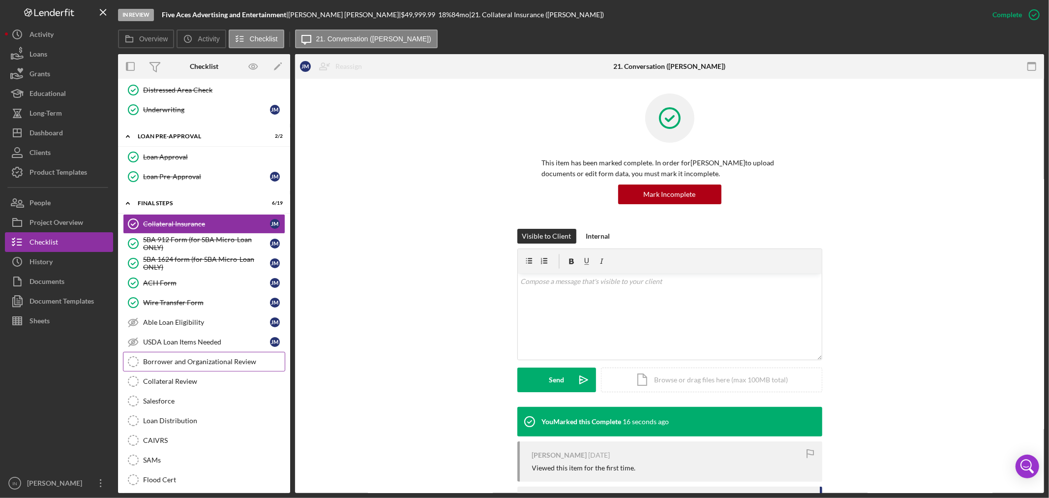
scroll to position [1257, 0]
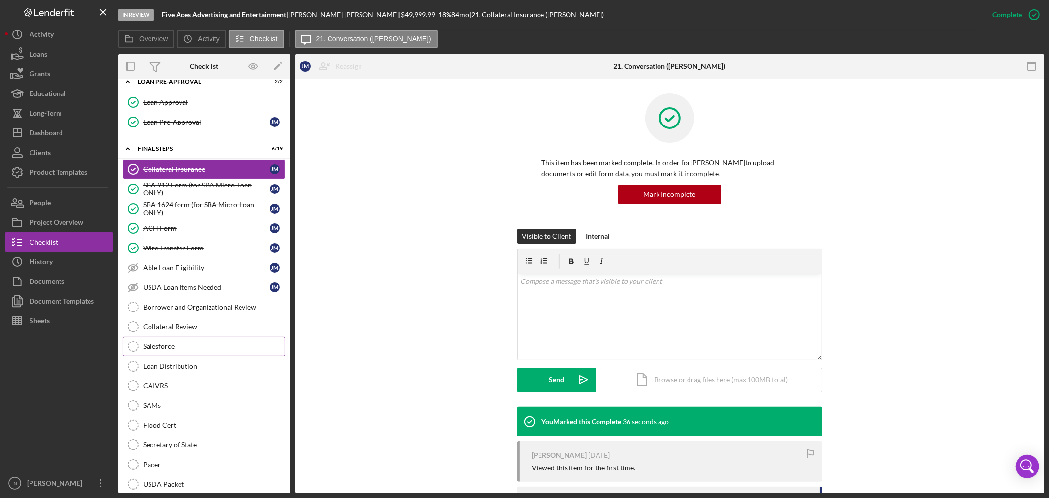
click at [192, 350] on div "Salesforce" at bounding box center [214, 346] width 142 height 8
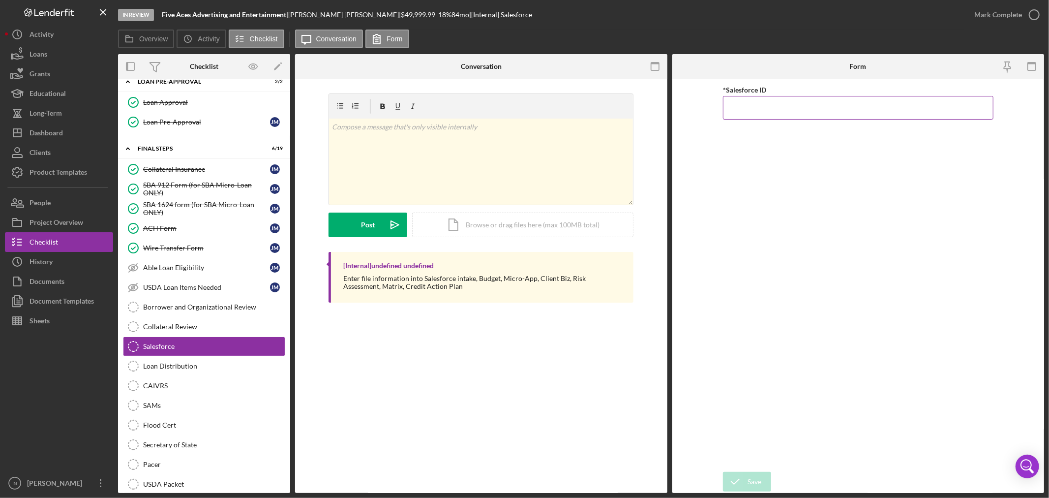
click at [748, 112] on input "*Salesforce ID" at bounding box center [858, 108] width 270 height 24
paste input "a0wPC000001tImvYAE"
type input "a0wPC000001tImvYAE"
click at [756, 476] on div "Save" at bounding box center [755, 482] width 14 height 20
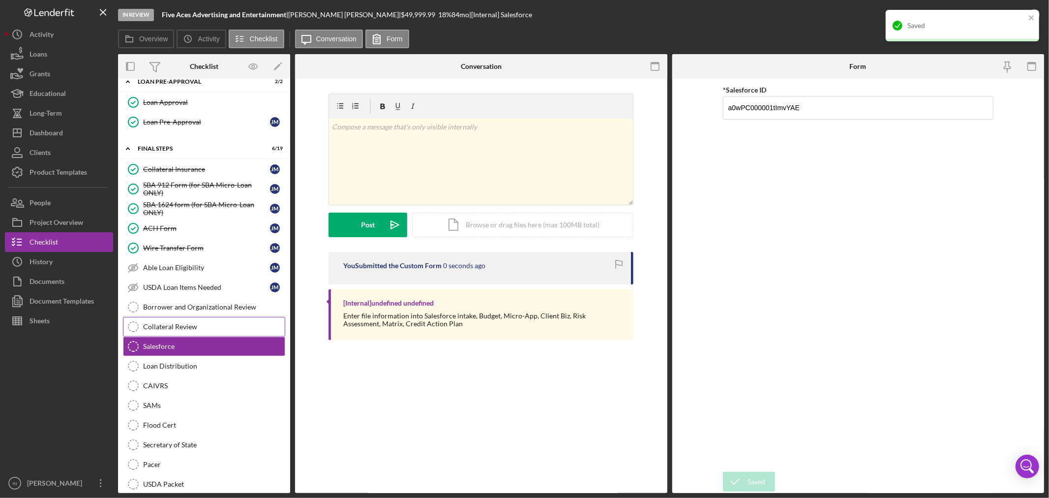
click at [176, 330] on div "Collateral Review" at bounding box center [214, 327] width 142 height 8
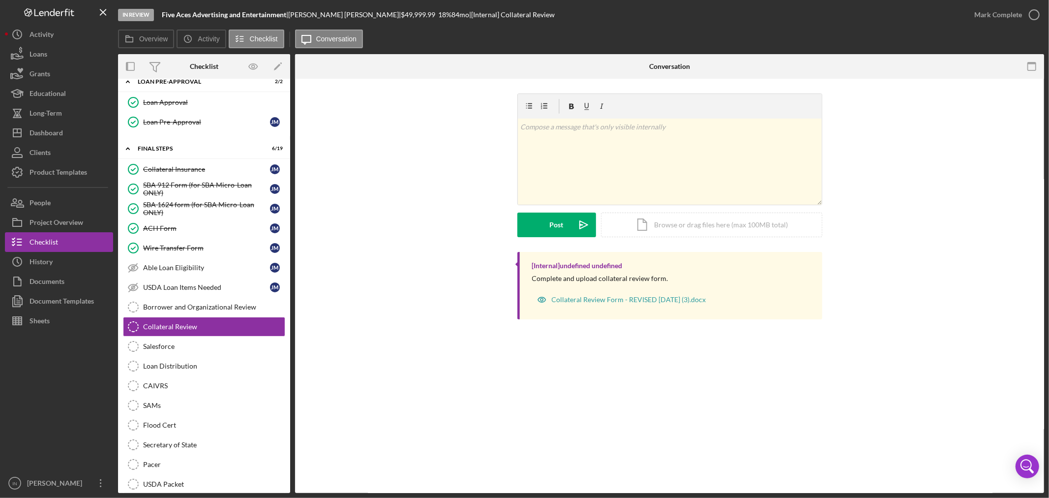
click at [58, 404] on div at bounding box center [59, 401] width 108 height 143
click at [1009, 16] on div "Mark Complete" at bounding box center [998, 15] width 48 height 20
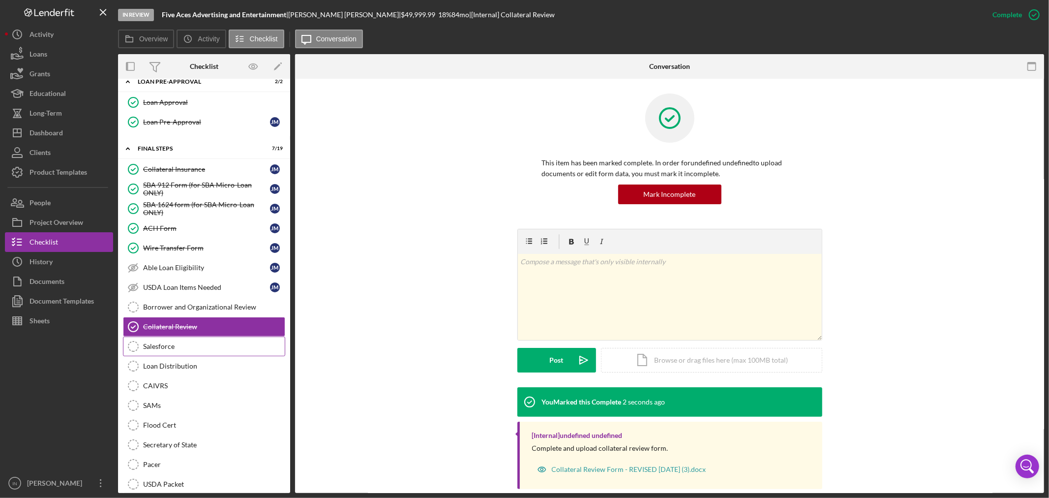
click at [200, 350] on div "Salesforce" at bounding box center [214, 346] width 142 height 8
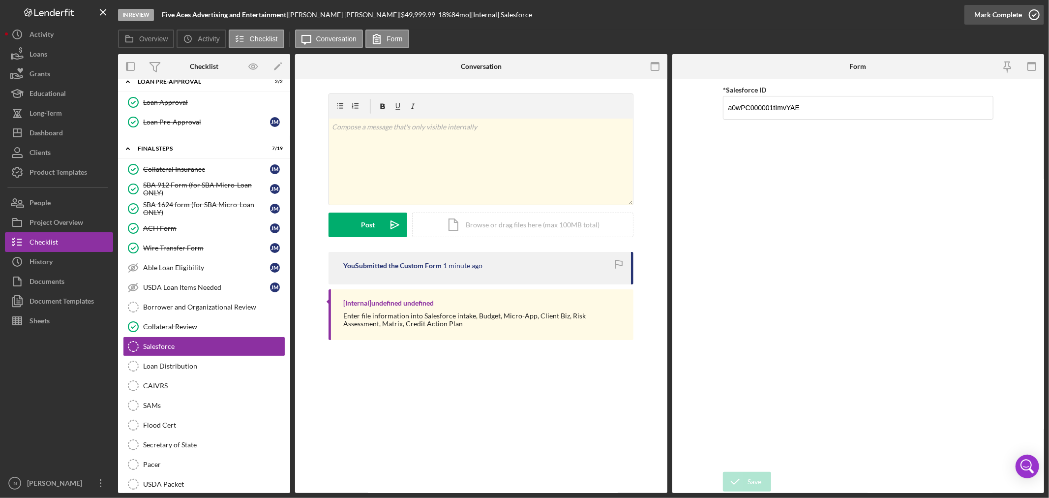
click at [1001, 18] on div "Mark Complete" at bounding box center [998, 15] width 48 height 20
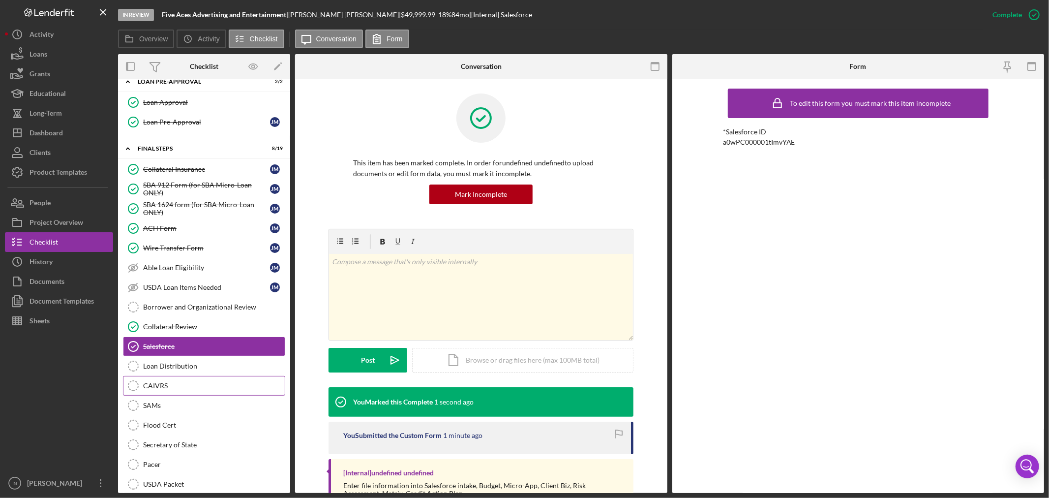
click at [175, 389] on div "CAIVRS" at bounding box center [214, 386] width 142 height 8
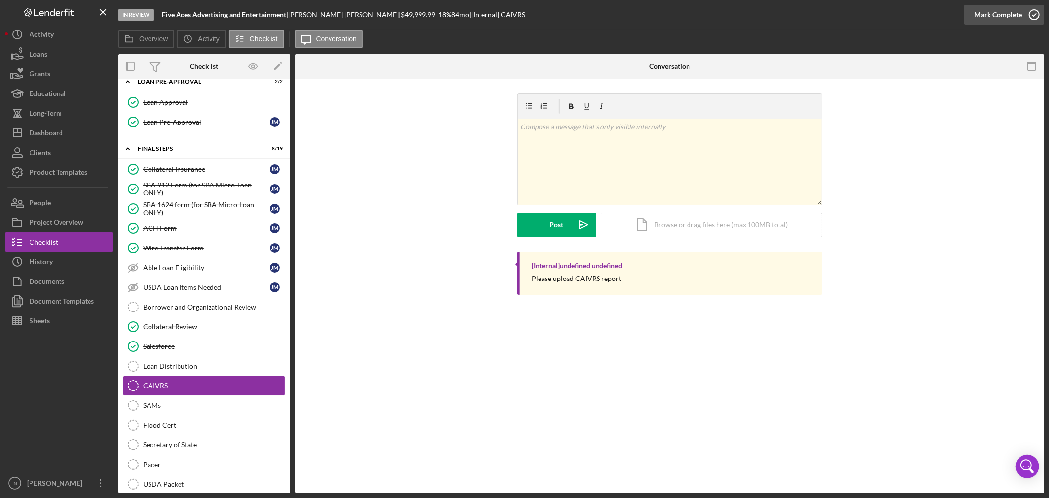
click at [1000, 19] on div "Mark Complete" at bounding box center [998, 15] width 48 height 20
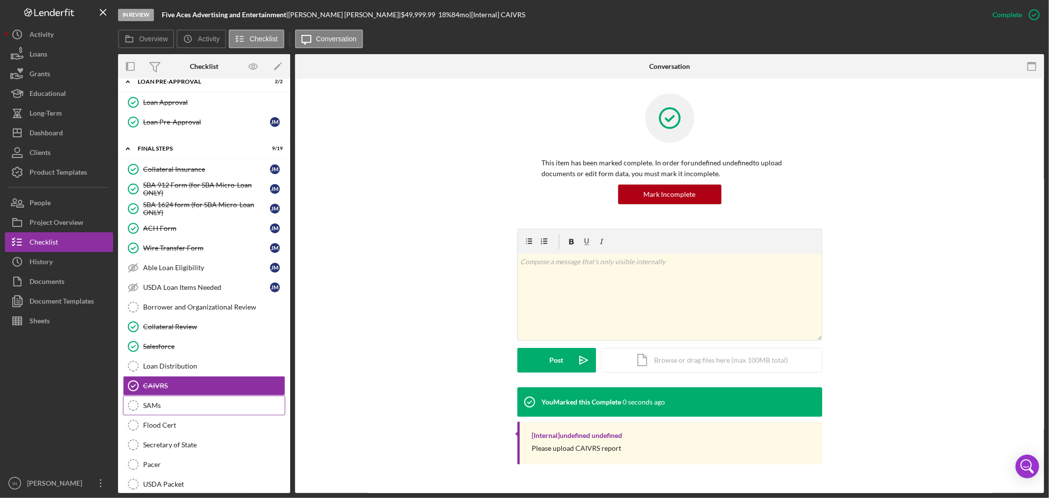
click at [174, 409] on div "SAMs" at bounding box center [214, 405] width 142 height 8
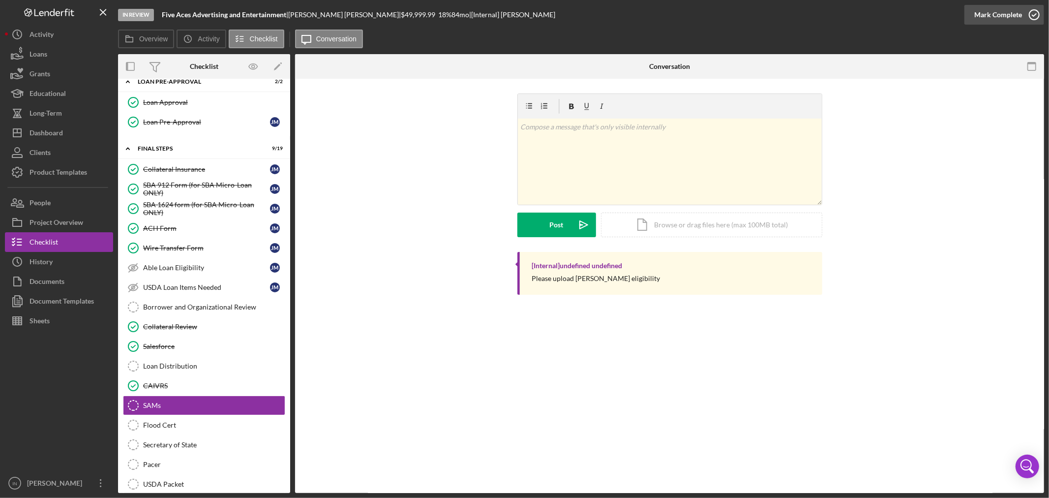
click at [997, 10] on div "Mark Complete" at bounding box center [998, 15] width 48 height 20
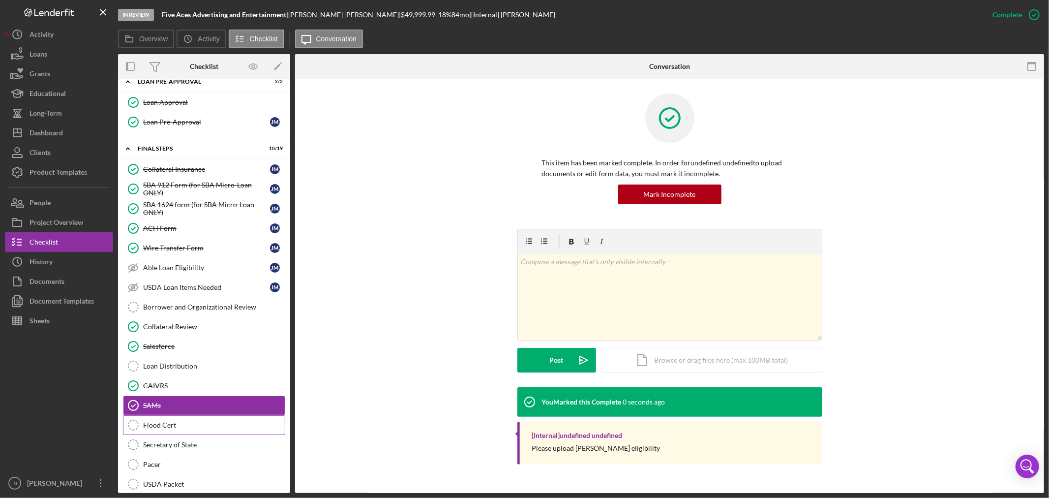
click at [179, 435] on link "Flood Cert Flood Cert" at bounding box center [204, 425] width 162 height 20
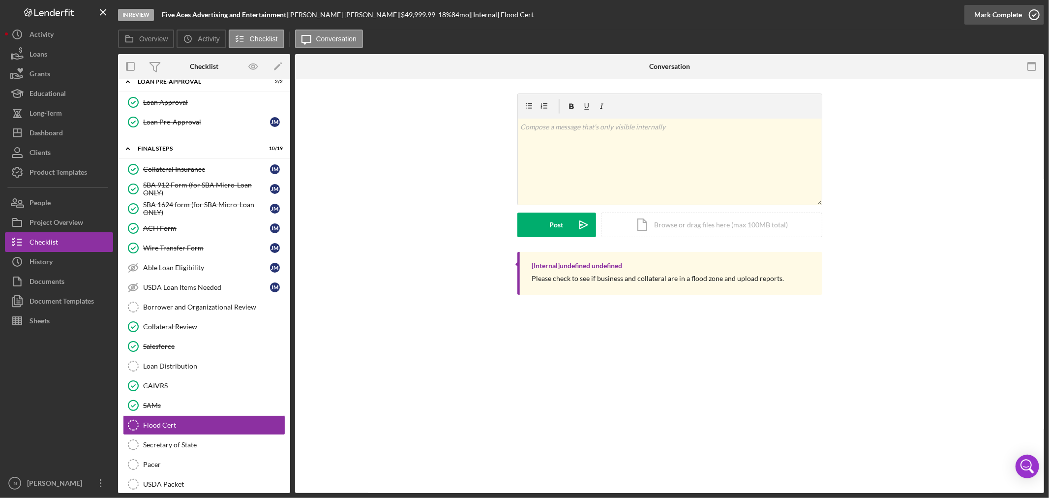
click at [995, 17] on div "Mark Complete" at bounding box center [998, 15] width 48 height 20
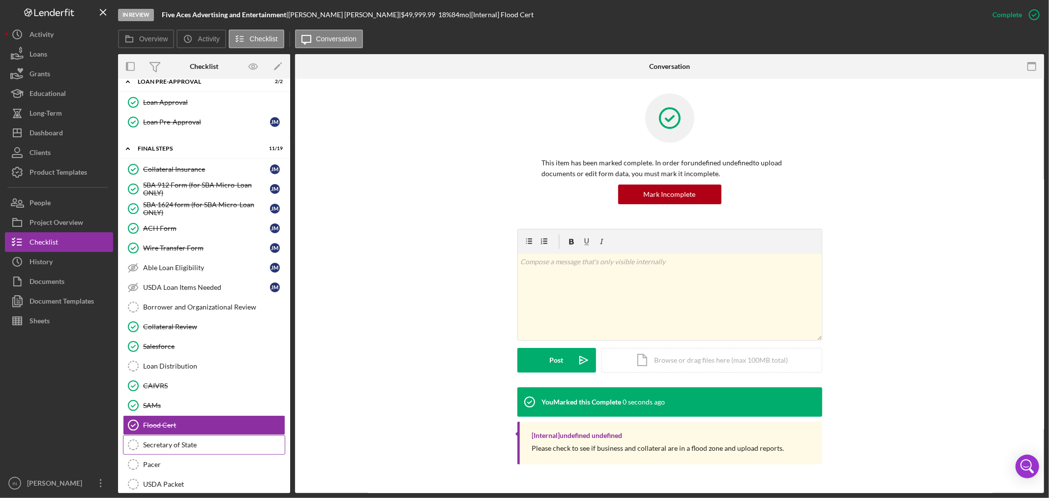
click at [184, 449] on div "Secretary of State" at bounding box center [214, 445] width 142 height 8
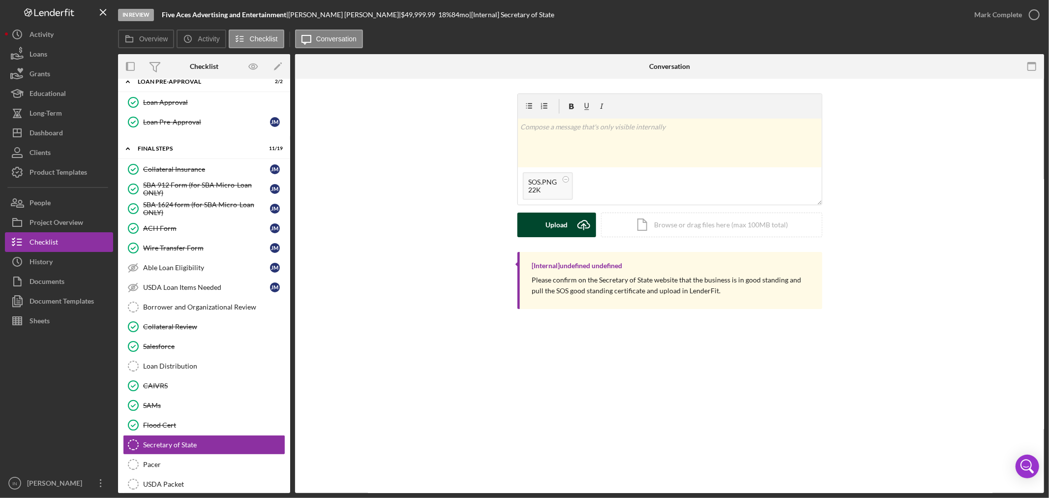
click at [557, 229] on div "Upload" at bounding box center [556, 224] width 22 height 25
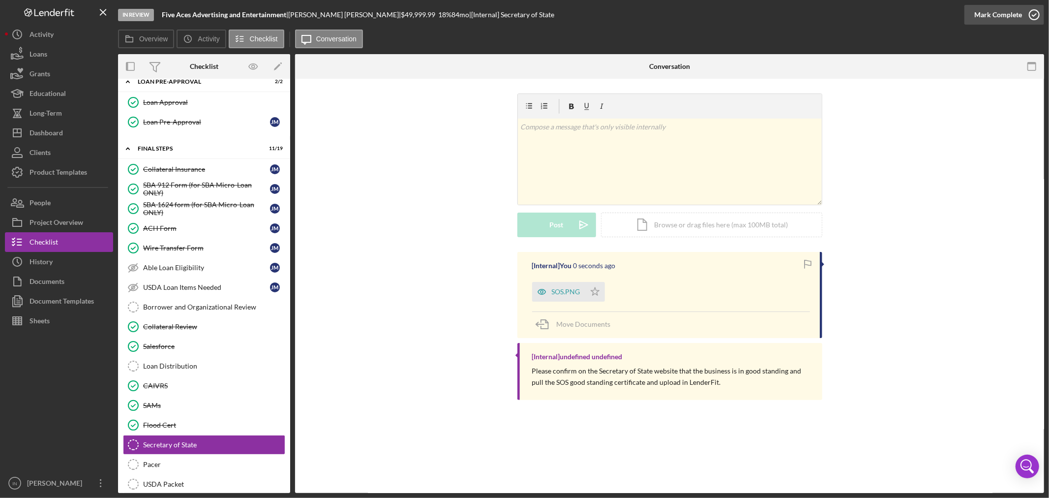
click at [1006, 11] on div "Mark Complete" at bounding box center [998, 15] width 48 height 20
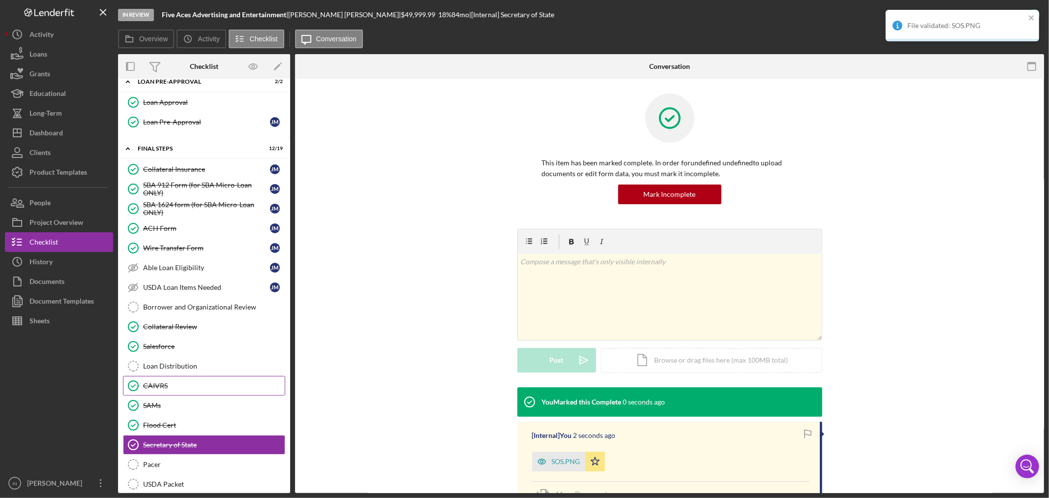
scroll to position [1336, 0]
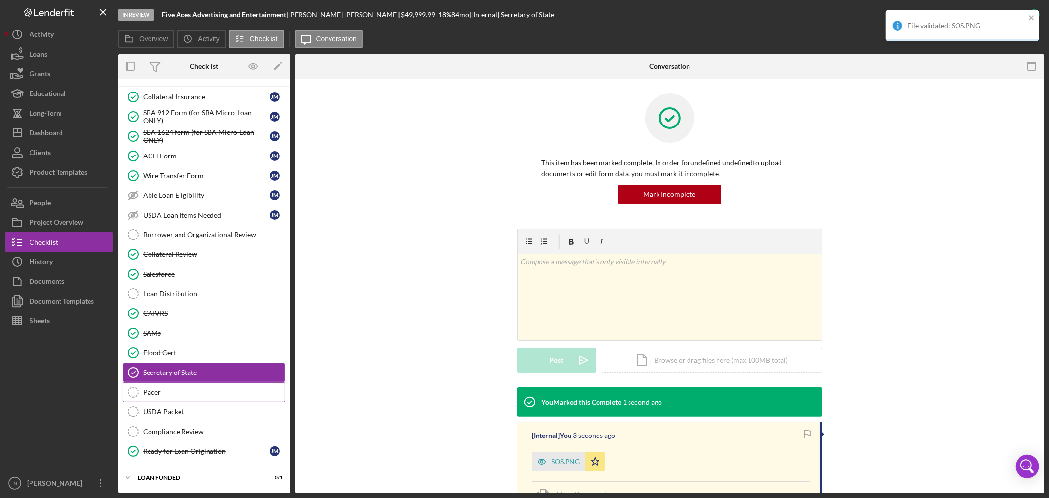
click at [162, 395] on div "Pacer" at bounding box center [214, 392] width 142 height 8
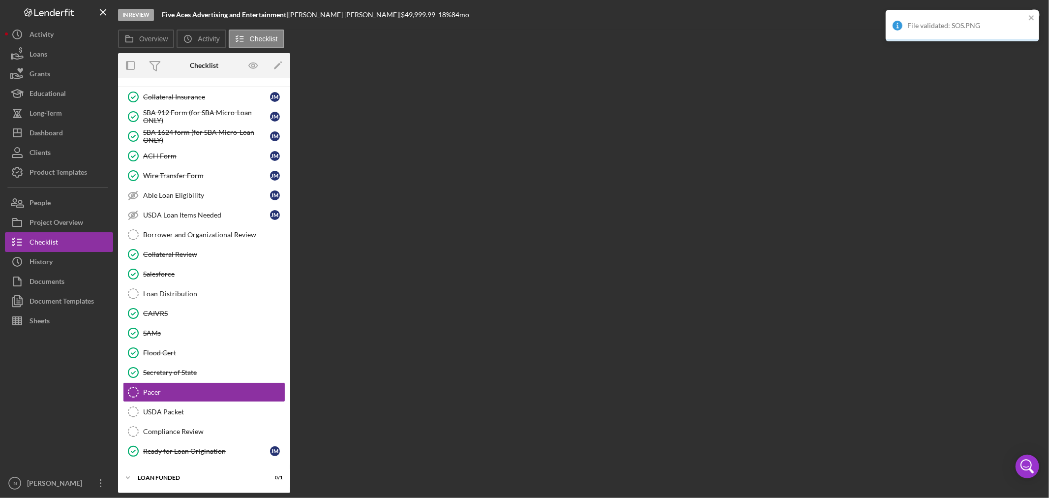
scroll to position [1336, 0]
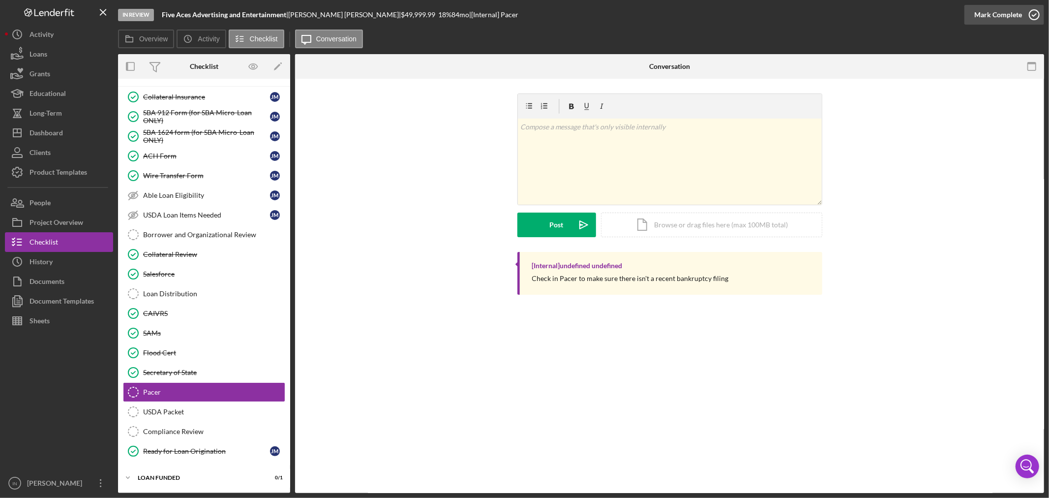
click at [984, 21] on div "Mark Complete" at bounding box center [998, 15] width 48 height 20
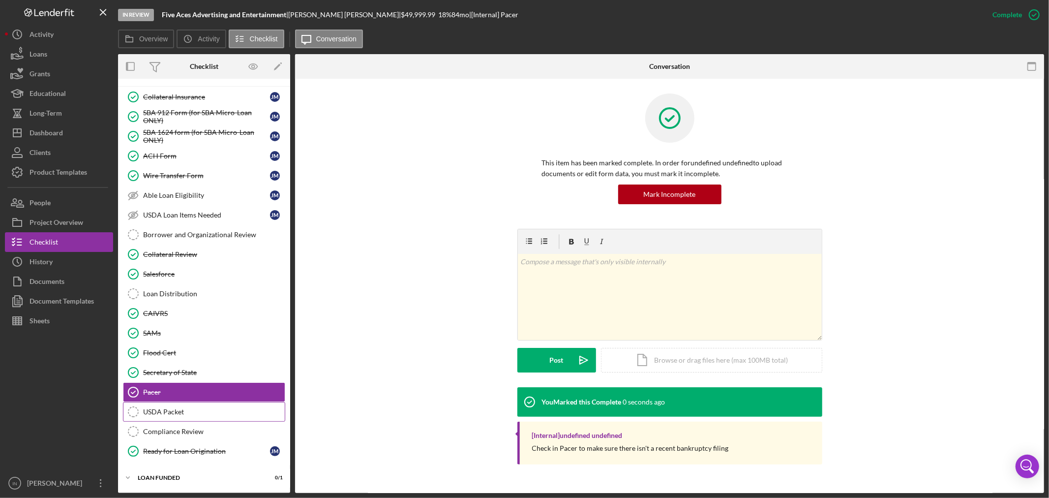
click at [184, 410] on div "USDA Packet" at bounding box center [214, 412] width 142 height 8
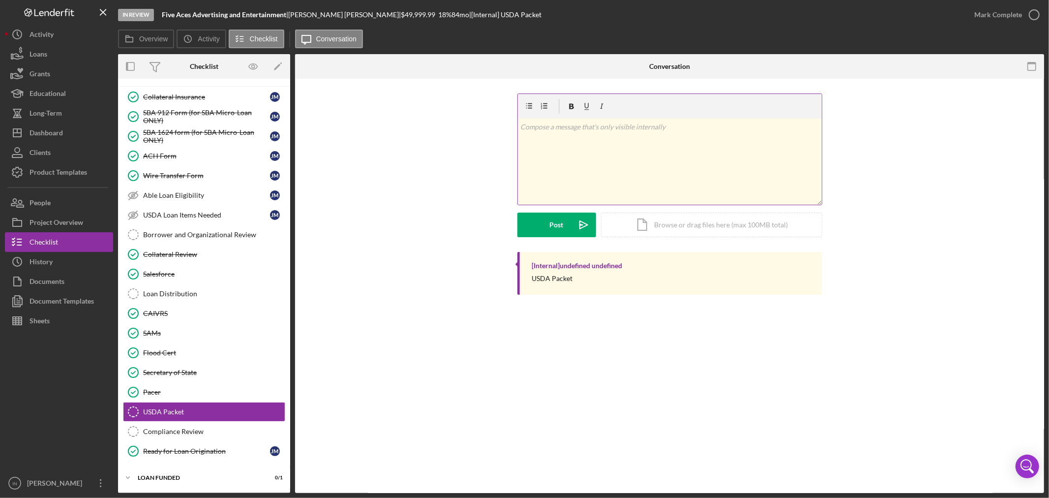
scroll to position [1336, 0]
click at [983, 17] on div "Mark Complete" at bounding box center [998, 15] width 48 height 20
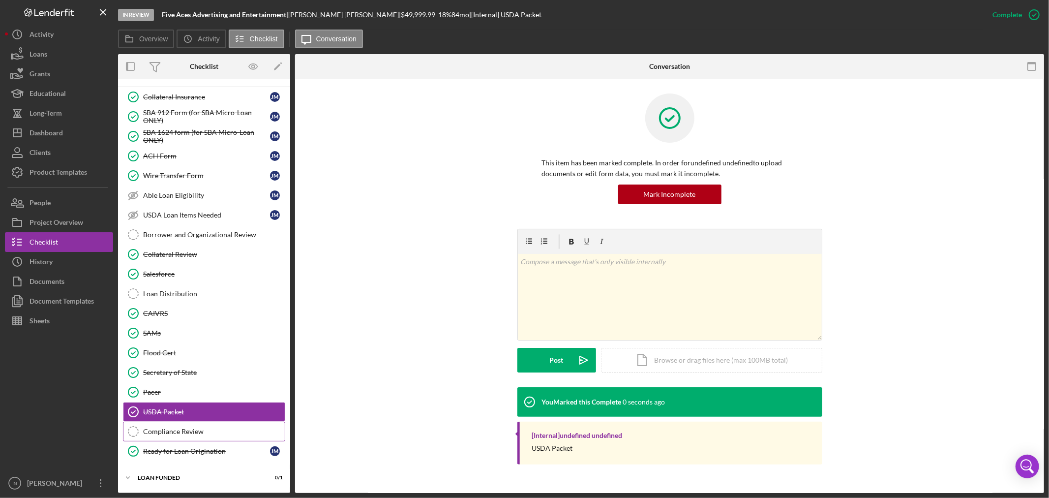
click at [171, 435] on link "Compliance Review Compliance Review" at bounding box center [204, 431] width 162 height 20
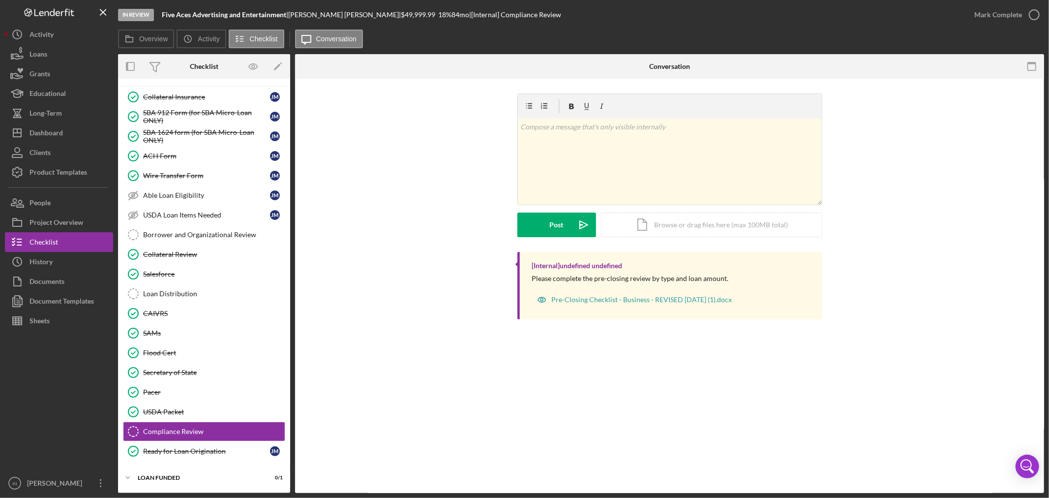
scroll to position [1336, 0]
click at [1003, 20] on div "Mark Complete" at bounding box center [998, 15] width 48 height 20
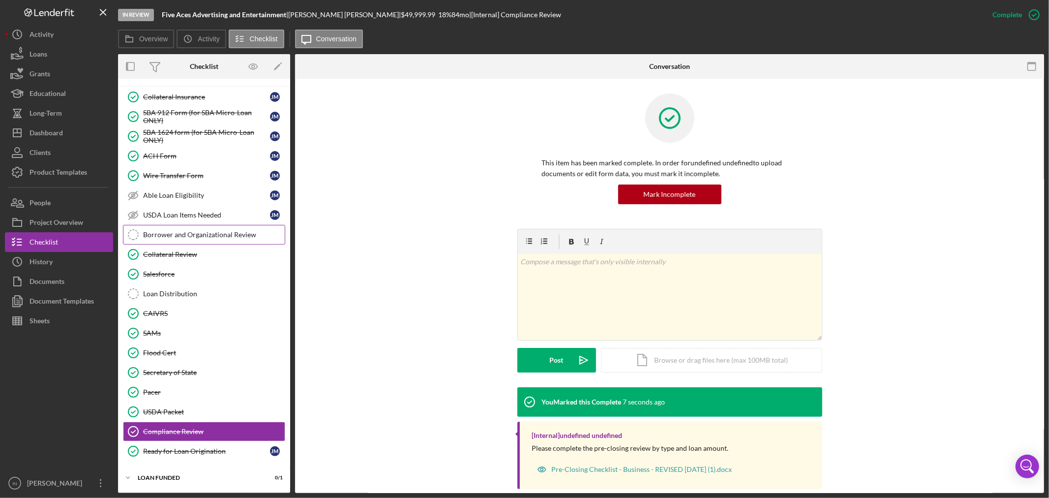
click at [207, 231] on div "Borrower and Organizational Review" at bounding box center [214, 235] width 142 height 8
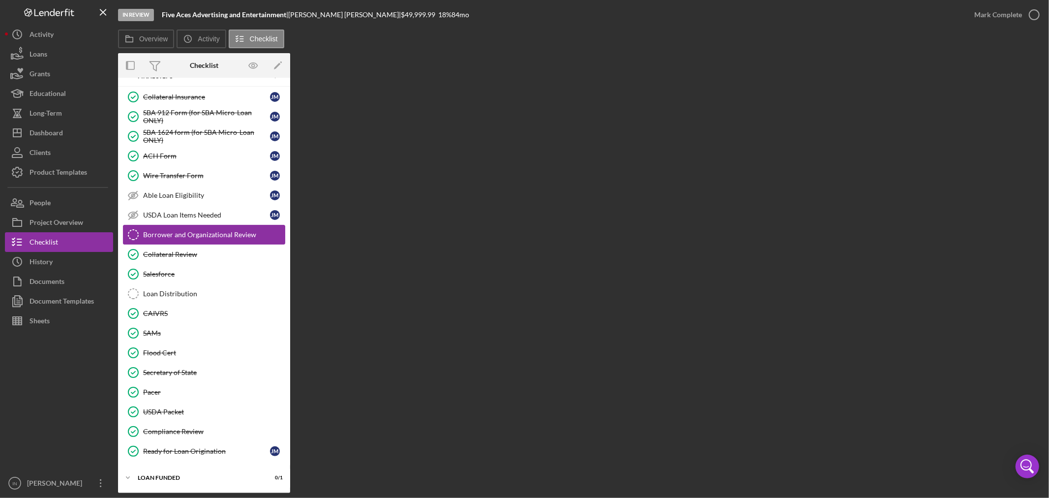
scroll to position [1336, 0]
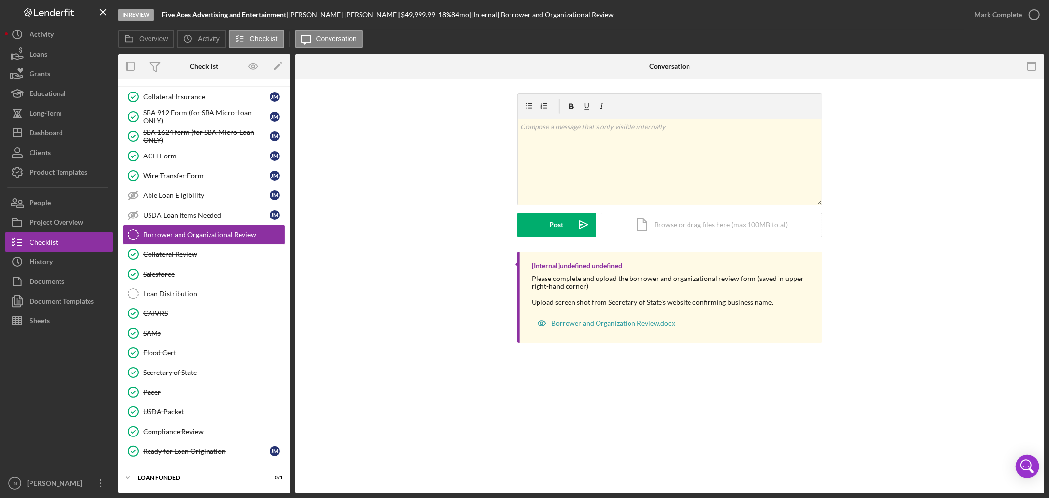
click at [43, 364] on div at bounding box center [59, 401] width 108 height 143
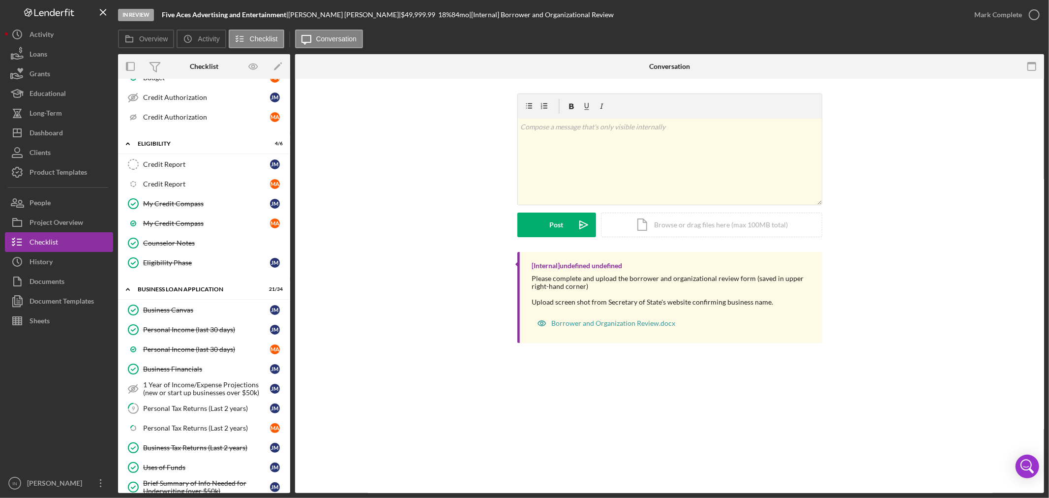
scroll to position [80, 0]
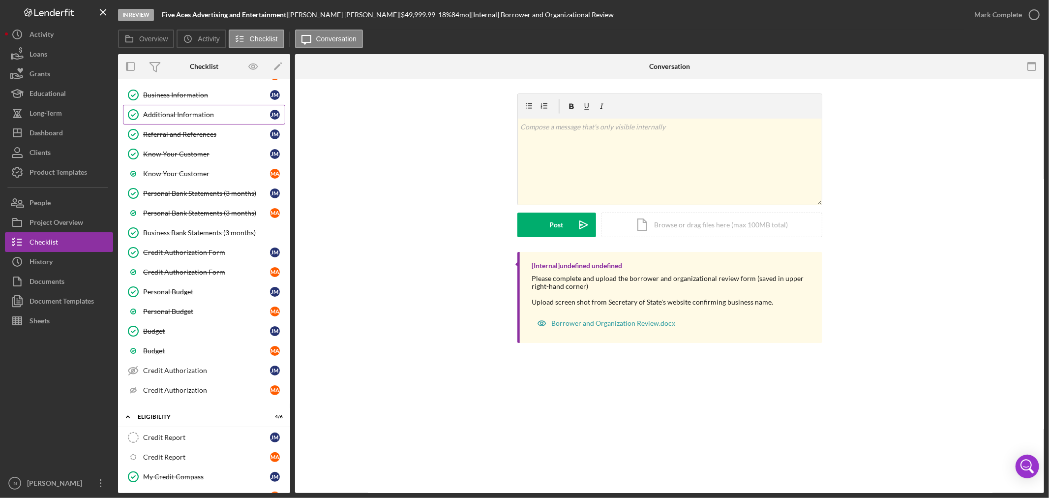
click at [199, 105] on link "Additional Information Additional Information [PERSON_NAME]" at bounding box center [204, 115] width 162 height 20
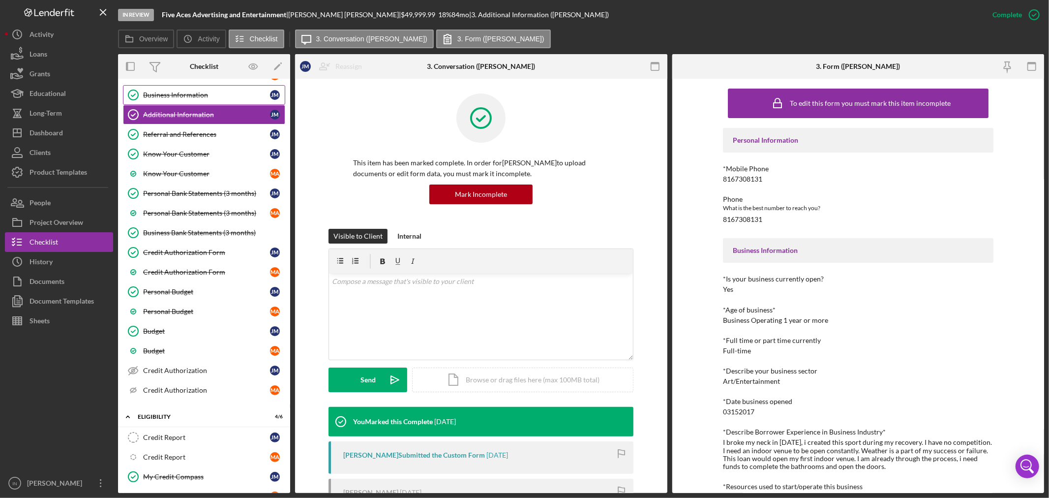
click at [194, 91] on div "Business Information" at bounding box center [206, 95] width 127 height 8
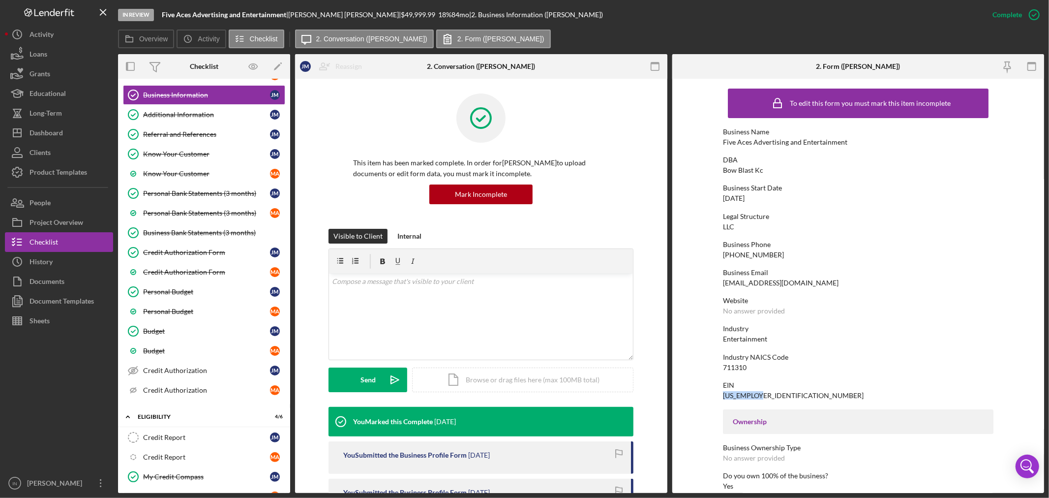
drag, startPoint x: 764, startPoint y: 394, endPoint x: 717, endPoint y: 392, distance: 47.2
click at [717, 392] on form "To edit this form you must mark this item incomplete Business Name Five Aces Ad…" at bounding box center [858, 286] width 372 height 414
copy div "[US_EMPLOYER_IDENTIFICATION_NUMBER]"
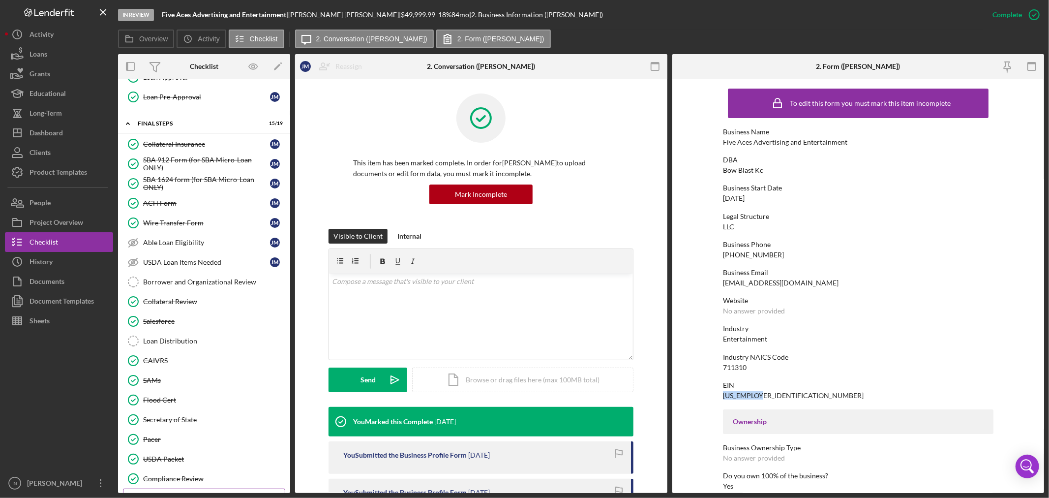
scroll to position [1336, 0]
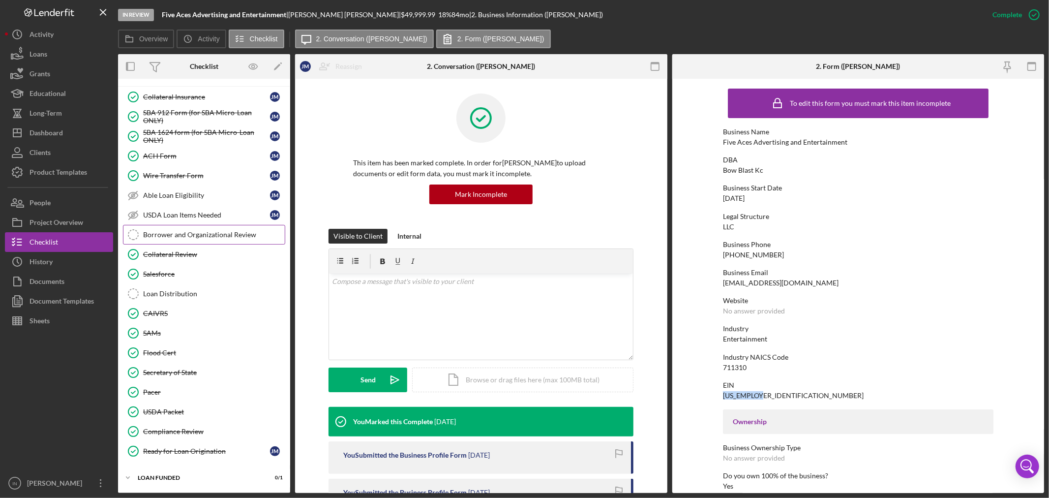
click at [198, 239] on link "Borrower and Organizational Review Borrower and Organizational Review" at bounding box center [204, 235] width 162 height 20
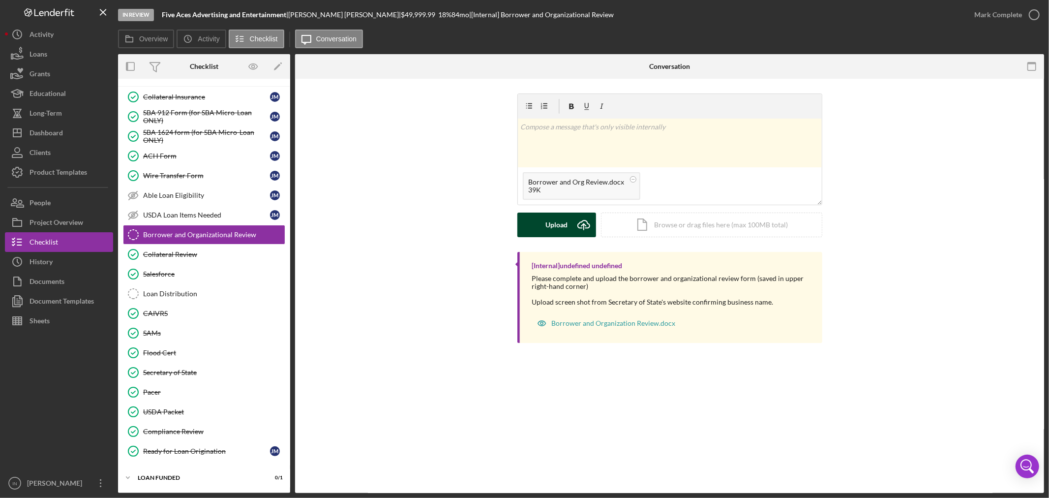
click at [564, 223] on div "Upload" at bounding box center [556, 224] width 22 height 25
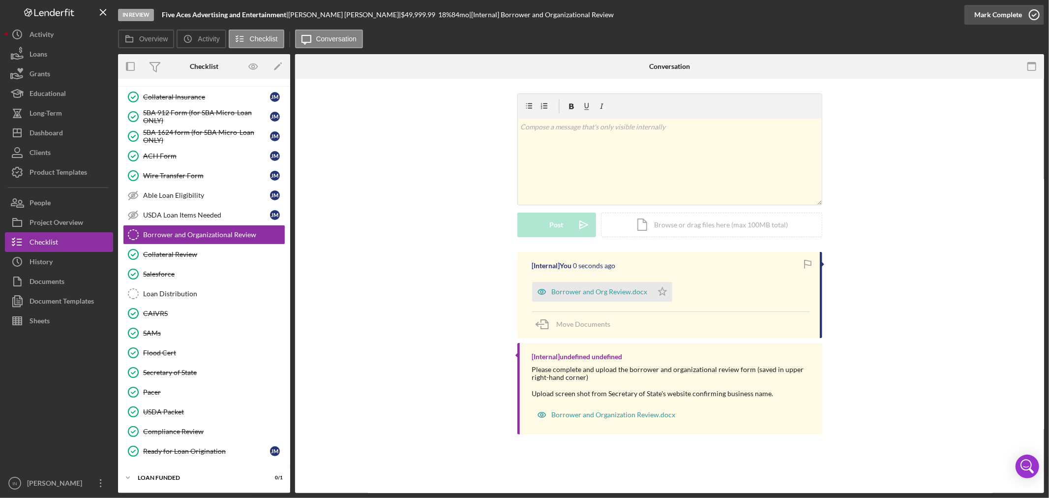
click at [997, 12] on div "Mark Complete" at bounding box center [998, 15] width 48 height 20
